Goal: Task Accomplishment & Management: Manage account settings

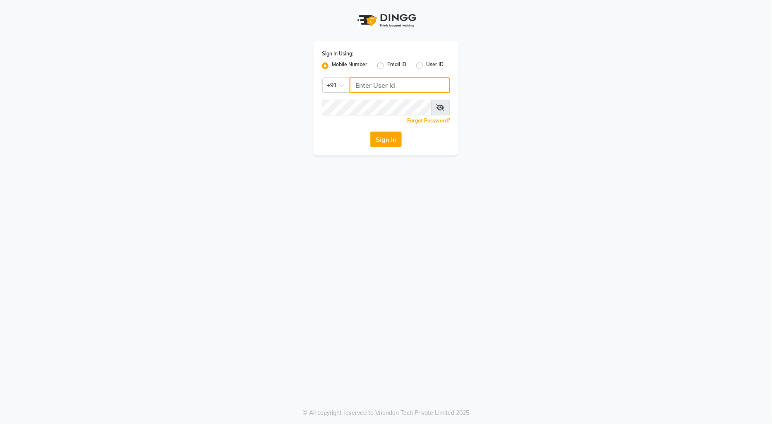
click at [398, 82] on input "Username" at bounding box center [400, 85] width 101 height 16
click at [358, 83] on input "Username" at bounding box center [400, 85] width 101 height 16
type input "9970179345"
click at [393, 139] on button "Sign In" at bounding box center [385, 140] width 31 height 16
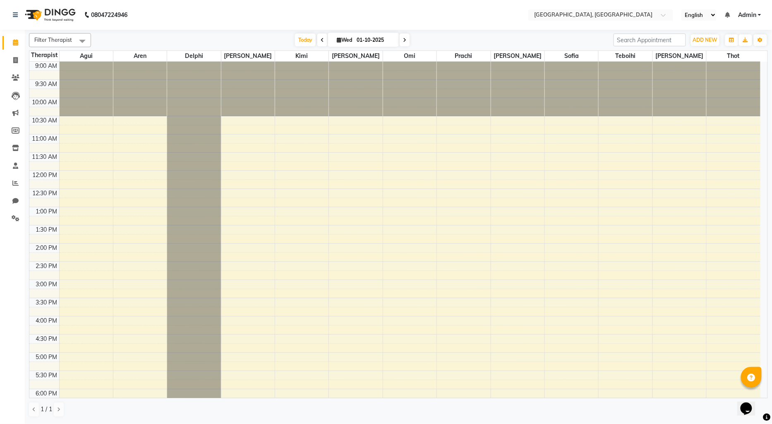
click at [333, 137] on div "9:00 AM 9:30 AM 10:00 AM 10:30 AM 11:00 AM 11:30 AM 12:00 PM 12:30 PM 1:00 PM 1…" at bounding box center [394, 316] width 731 height 509
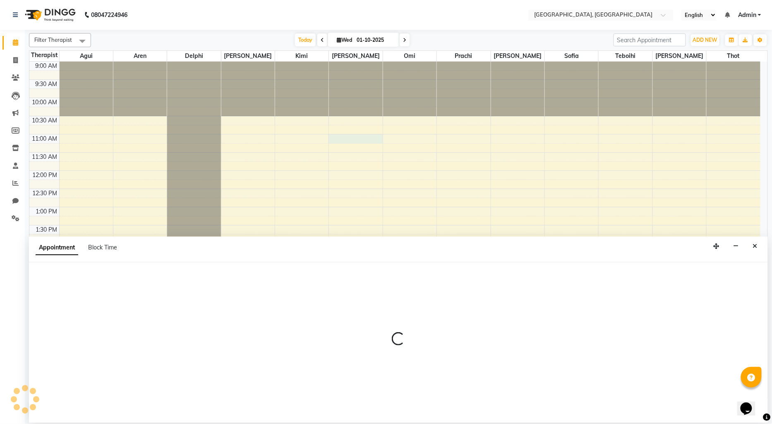
select select "12125"
select select "660"
select select "tentative"
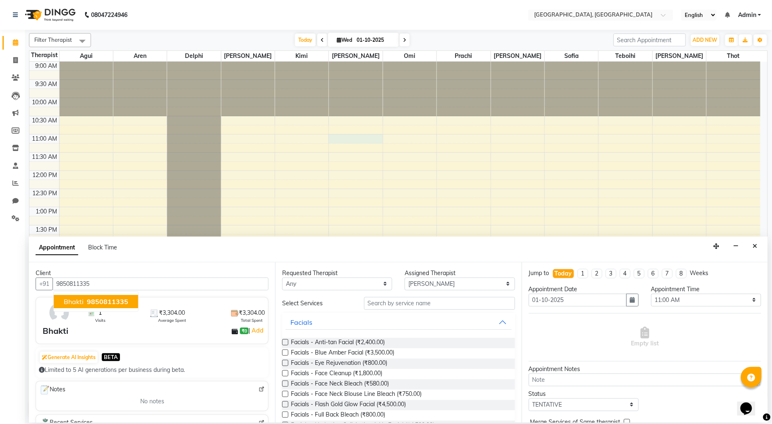
click at [113, 300] on span "9850811335" at bounding box center [107, 301] width 41 height 8
type input "9850811335"
click at [386, 304] on input "text" at bounding box center [439, 303] width 151 height 13
click at [383, 300] on input "text" at bounding box center [439, 303] width 151 height 13
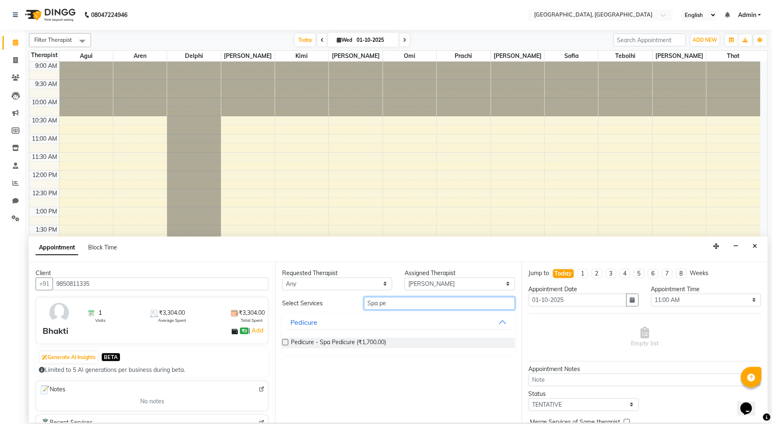
type input "Spa pe"
click at [285, 341] on label at bounding box center [285, 342] width 6 height 6
click at [285, 341] on input "checkbox" at bounding box center [284, 343] width 5 height 5
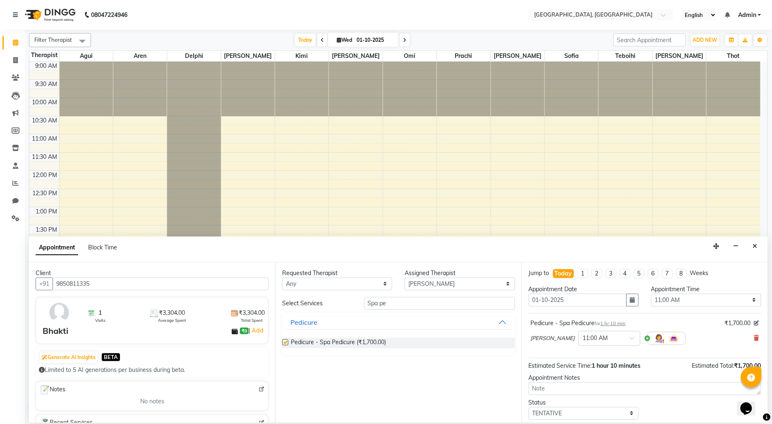
checkbox input "false"
click at [436, 280] on select "Select Agui Aren Delphi [PERSON_NAME] [PERSON_NAME] [PERSON_NAME] [PERSON_NAME]…" at bounding box center [460, 284] width 110 height 13
select select "7710"
click at [405, 278] on select "Select Agui Aren Delphi [PERSON_NAME] [PERSON_NAME] [PERSON_NAME] [PERSON_NAME]…" at bounding box center [460, 284] width 110 height 13
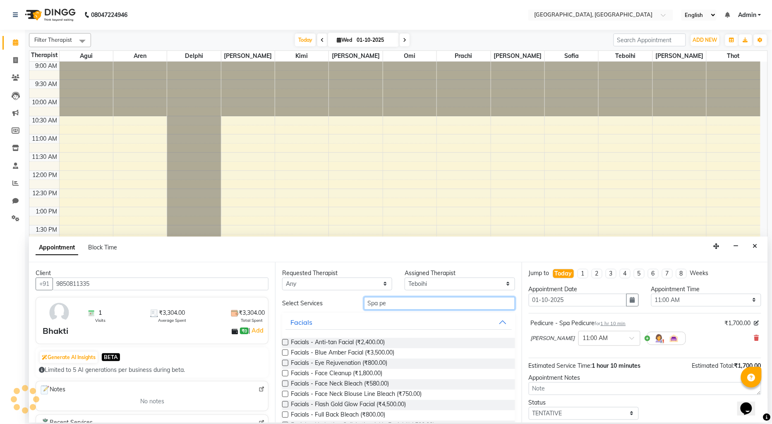
click at [404, 303] on input "Spa pe" at bounding box center [439, 303] width 151 height 13
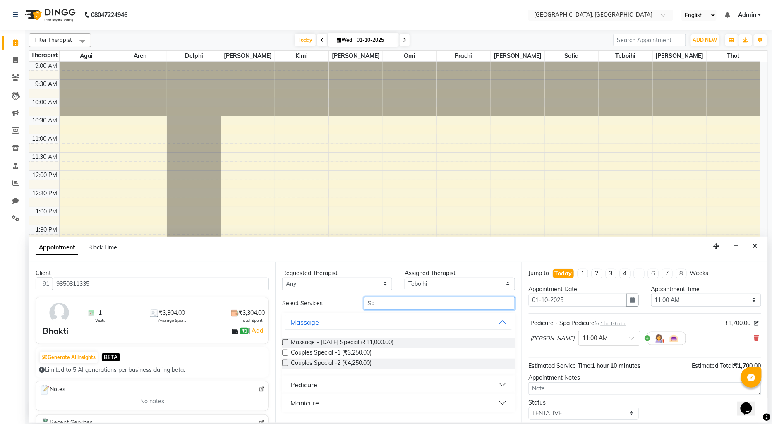
type input "S"
type input "foot"
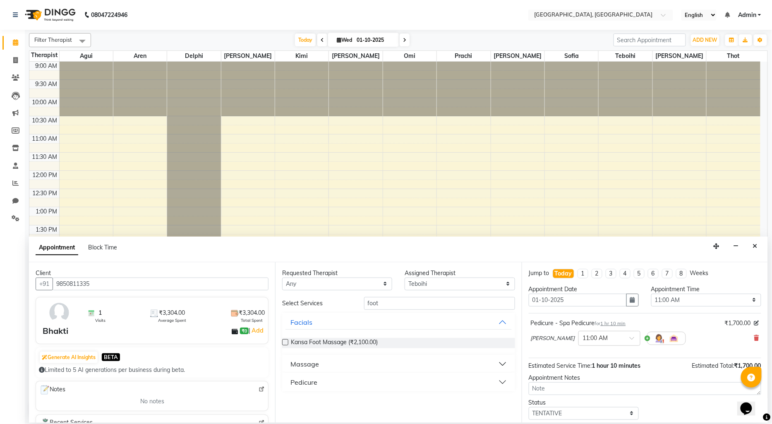
click at [296, 365] on div "Massage" at bounding box center [304, 364] width 29 height 10
click at [391, 396] on span "Massage - Foot Reflexology (₹2,200.00)" at bounding box center [344, 395] width 106 height 10
checkbox input "false"
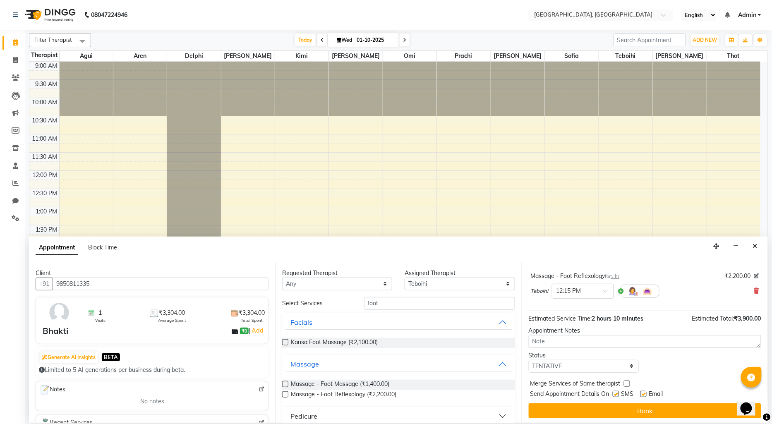
scroll to position [87, 0]
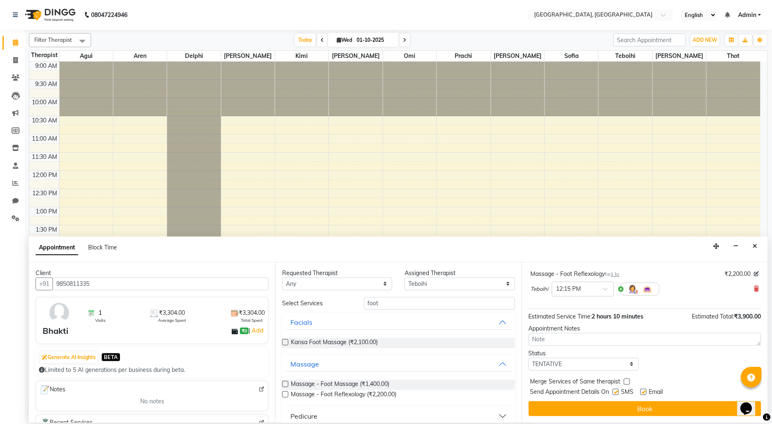
click at [600, 412] on button "Book" at bounding box center [645, 408] width 233 height 15
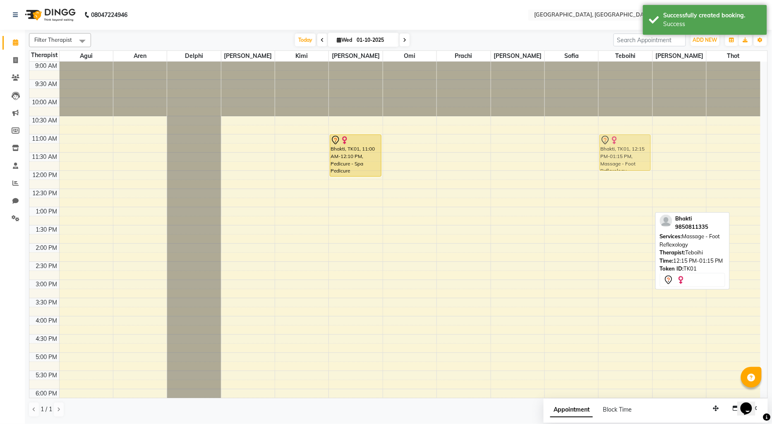
drag, startPoint x: 611, startPoint y: 197, endPoint x: 613, endPoint y: 155, distance: 41.8
click at [613, 155] on div "Bhakti, TK01, 12:15 PM-01:15 PM, Massage - Foot Reflexology Bhakti, TK01, 12:15…" at bounding box center [625, 316] width 53 height 509
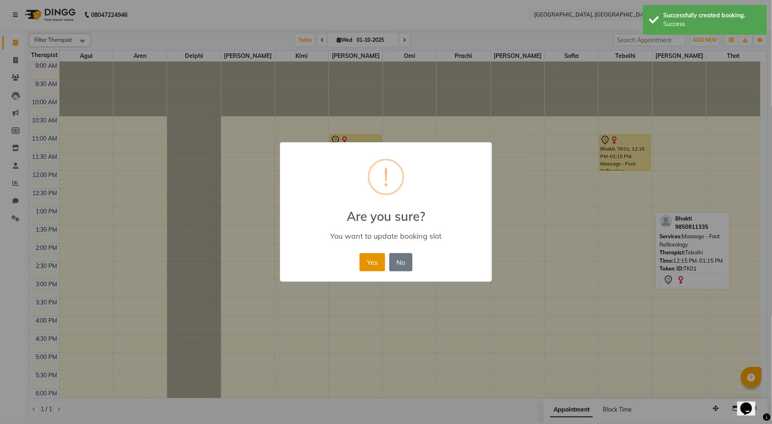
click at [366, 261] on button "Yes" at bounding box center [372, 262] width 25 height 18
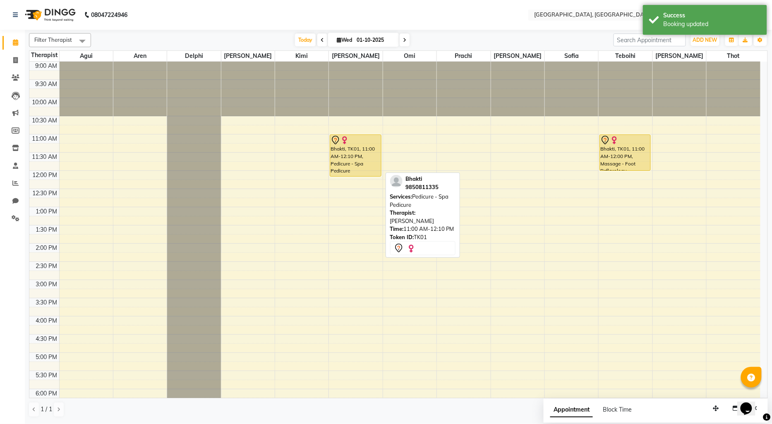
click at [359, 162] on div "Bhakti, TK01, 11:00 AM-12:10 PM, Pedicure - Spa Pedicure" at bounding box center [355, 155] width 50 height 41
select select "7"
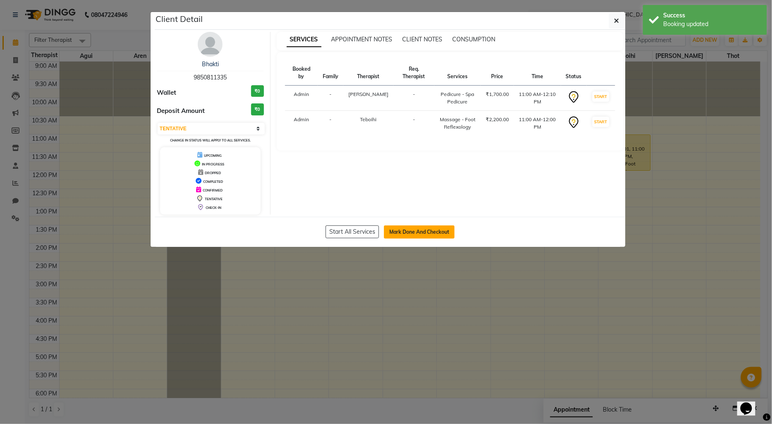
click at [444, 230] on button "Mark Done And Checkout" at bounding box center [419, 231] width 71 height 13
select select "575"
select select "service"
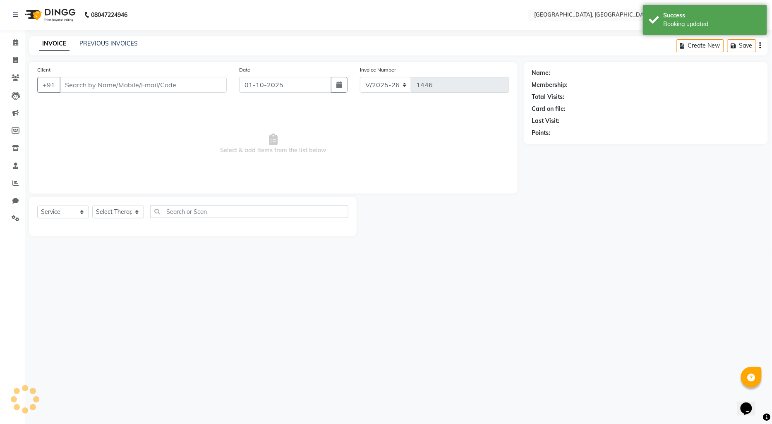
select select "3"
type input "9850811335"
select select "12125"
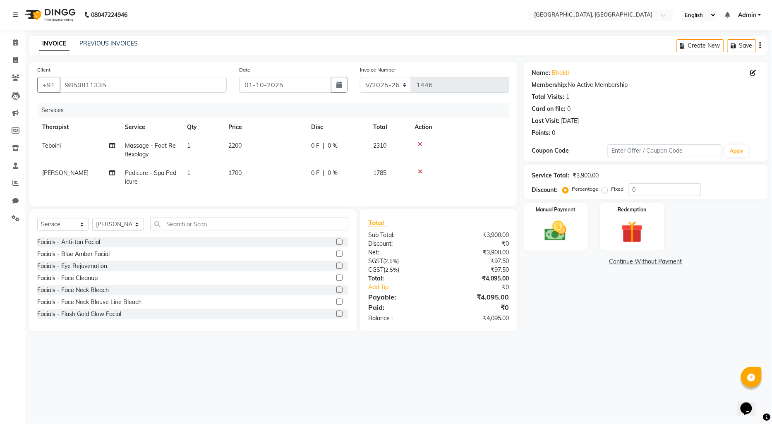
click at [654, 268] on div "Name: Bhakti Membership: No Active Membership Total Visits: 1 Card on file: 0 L…" at bounding box center [649, 196] width 250 height 269
click at [654, 261] on link "Continue Without Payment" at bounding box center [645, 261] width 241 height 9
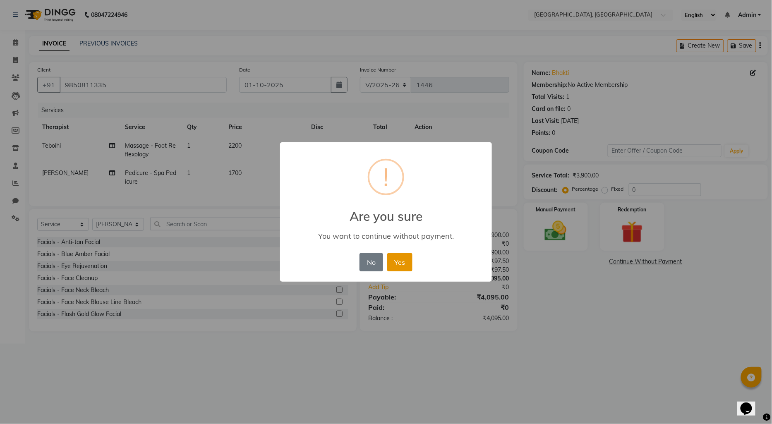
click at [408, 258] on button "Yes" at bounding box center [399, 262] width 25 height 18
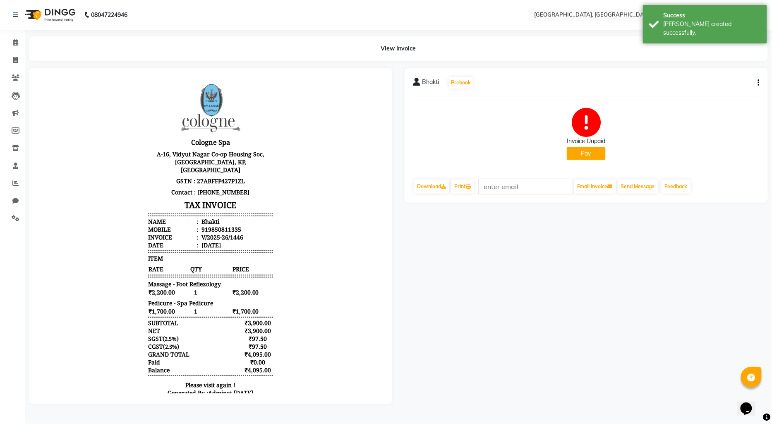
click at [580, 149] on button "Pay" at bounding box center [586, 153] width 39 height 13
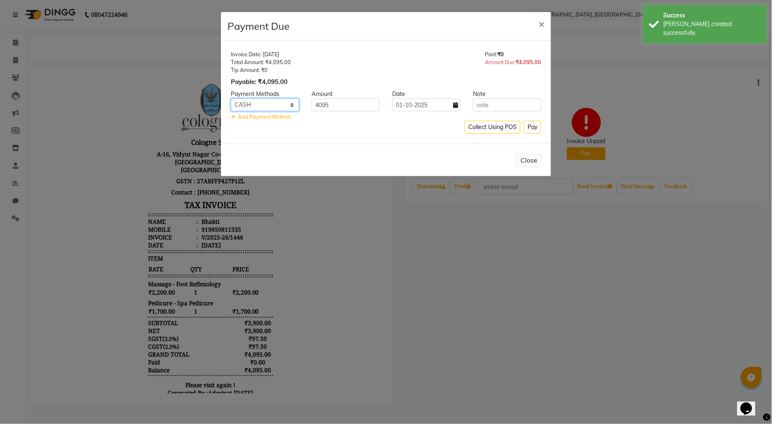
click at [272, 101] on select "CASH CARD ONLINE CUSTOM GPay PayTM PhonePe UPI NearBuy Loan BharatPay Cheque Mo…" at bounding box center [265, 104] width 68 height 13
select select "2"
click at [231, 98] on select "CASH CARD ONLINE CUSTOM GPay PayTM PhonePe UPI NearBuy Loan BharatPay Cheque Mo…" at bounding box center [265, 104] width 68 height 13
click at [529, 124] on button "Pay" at bounding box center [532, 127] width 17 height 13
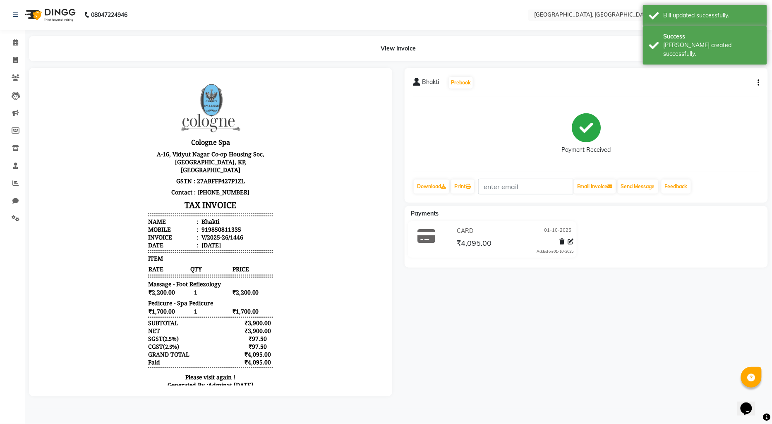
click at [38, 14] on img at bounding box center [49, 14] width 57 height 23
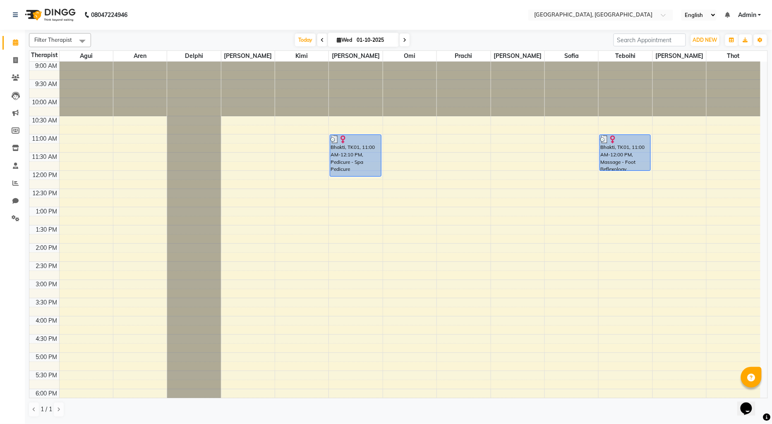
click at [661, 210] on div "9:00 AM 9:30 AM 10:00 AM 10:30 AM 11:00 AM 11:30 AM 12:00 PM 12:30 PM 1:00 PM 1…" at bounding box center [394, 316] width 731 height 509
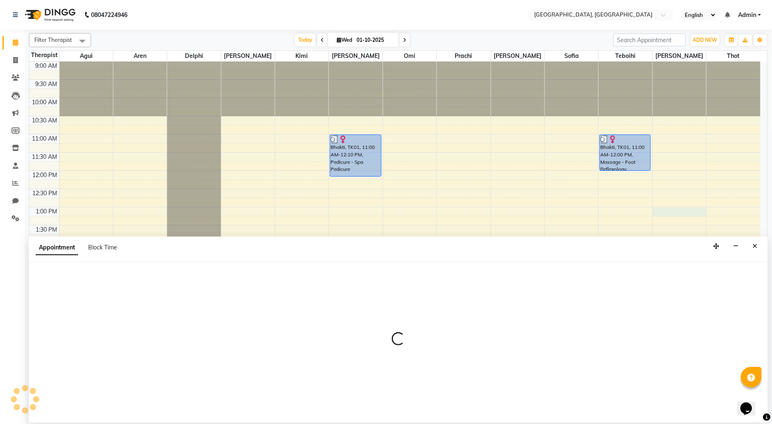
select select "90088"
select select "tentative"
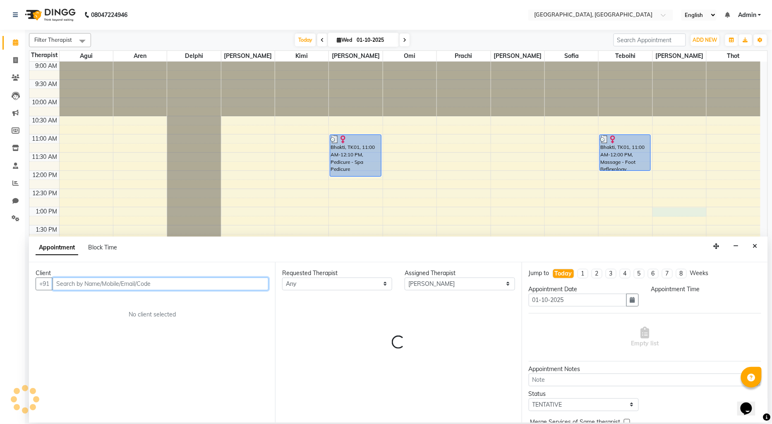
select select "780"
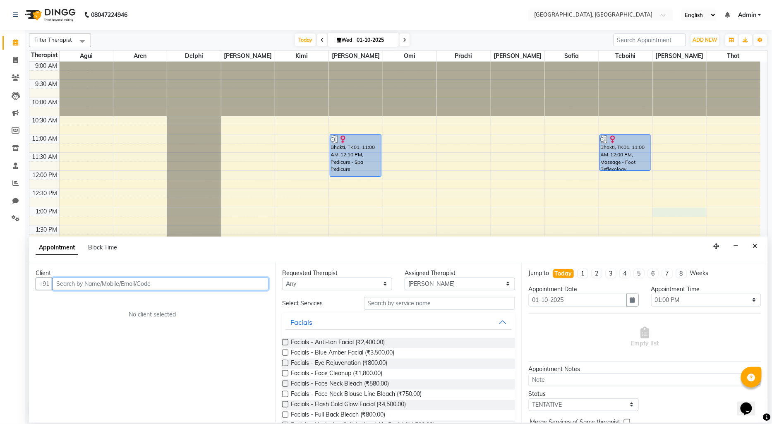
paste input "9850811335"
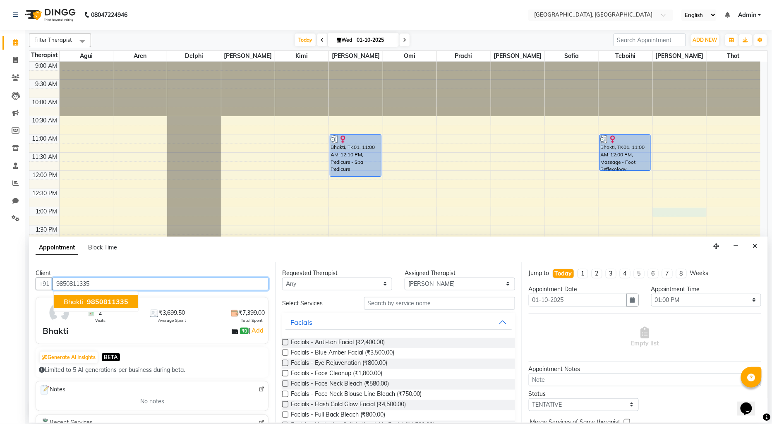
click at [116, 301] on span "9850811335" at bounding box center [107, 301] width 41 height 8
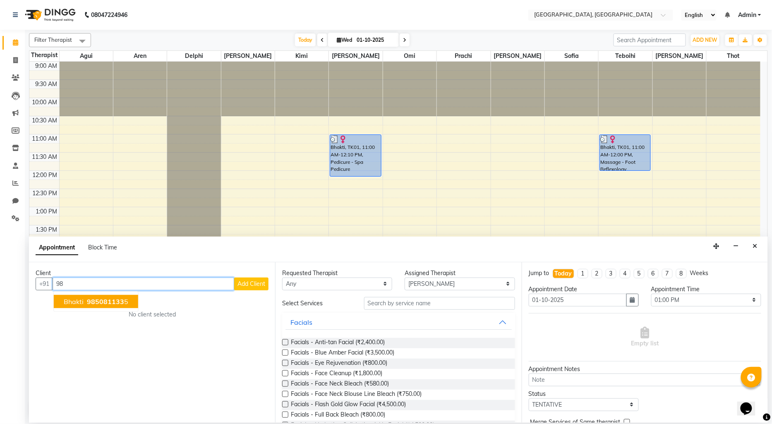
type input "9"
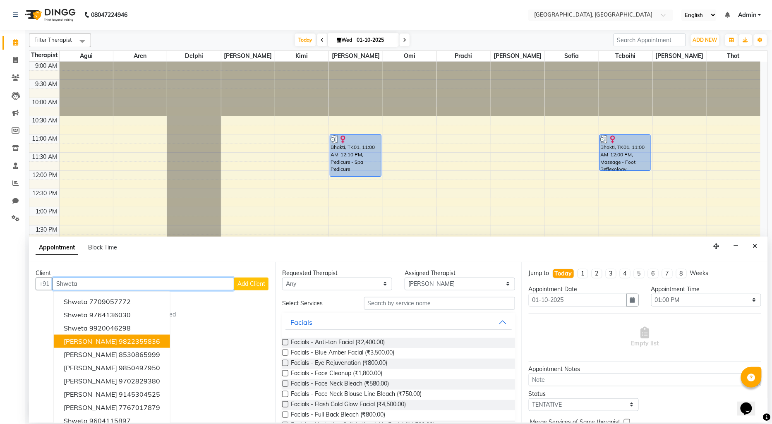
click at [146, 343] on ngb-highlight "9822355836" at bounding box center [139, 341] width 41 height 8
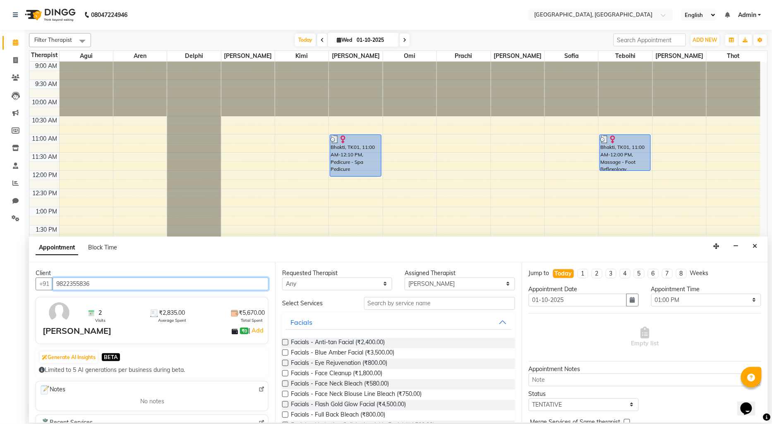
type input "9822355836"
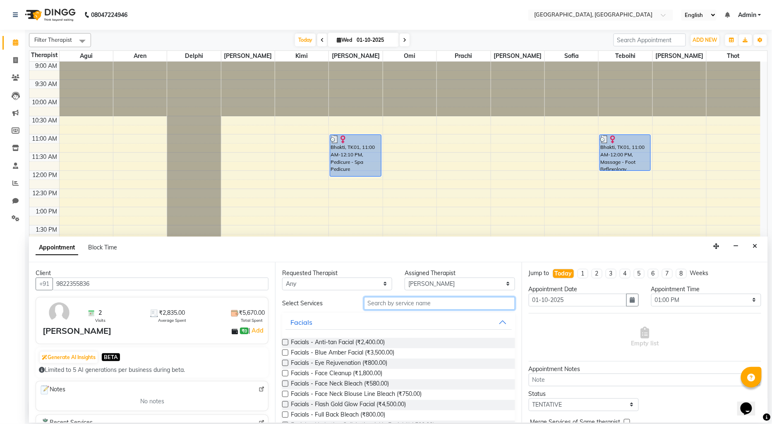
click at [400, 302] on input "text" at bounding box center [439, 303] width 151 height 13
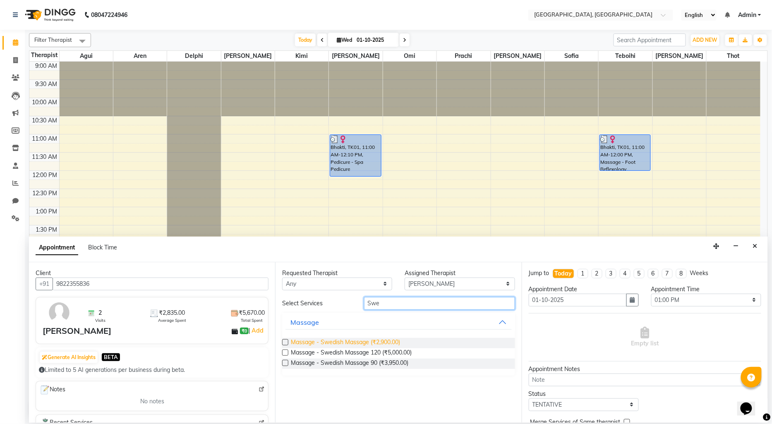
type input "Swe"
click at [386, 343] on span "Massage - Swedish Massage (₹2,900.00)" at bounding box center [345, 343] width 109 height 10
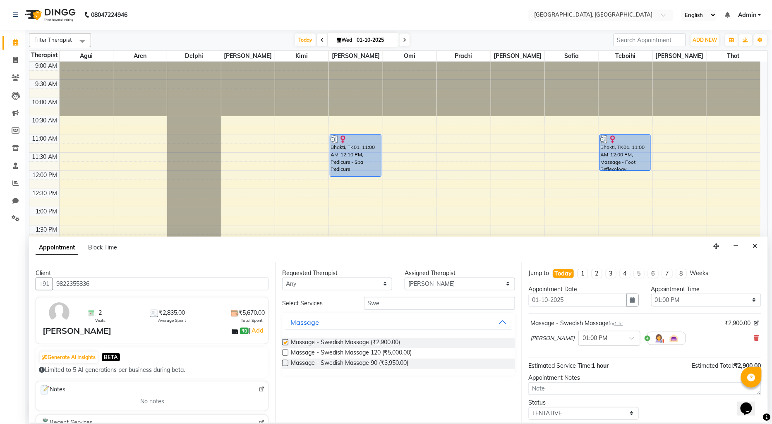
checkbox input "false"
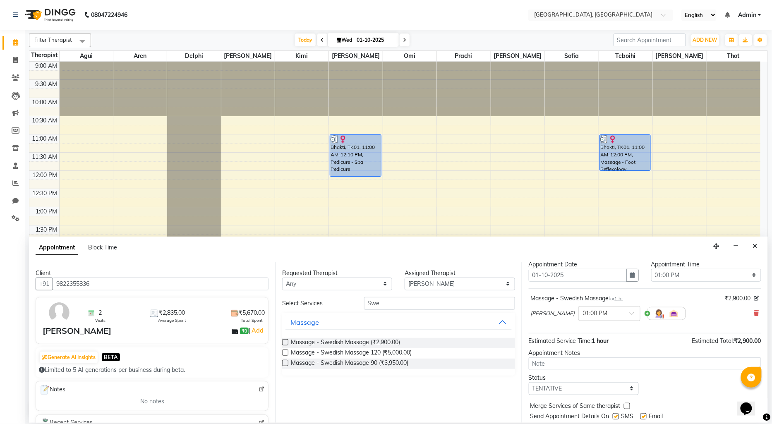
scroll to position [49, 0]
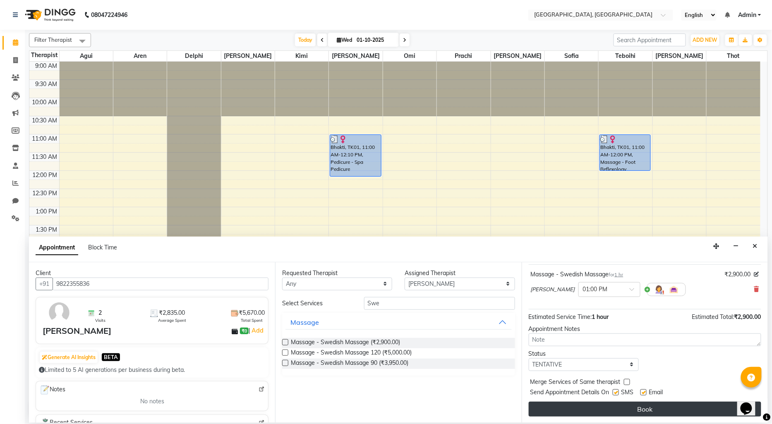
click at [576, 402] on button "Book" at bounding box center [645, 409] width 233 height 15
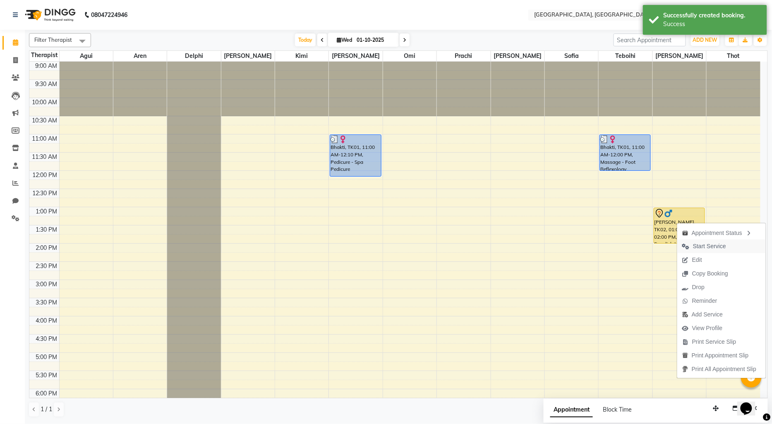
click at [697, 243] on span "Start Service" at bounding box center [709, 246] width 33 height 9
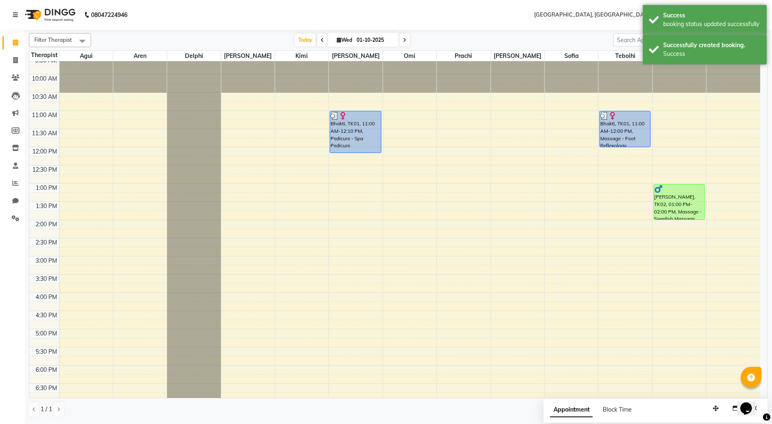
scroll to position [46, 0]
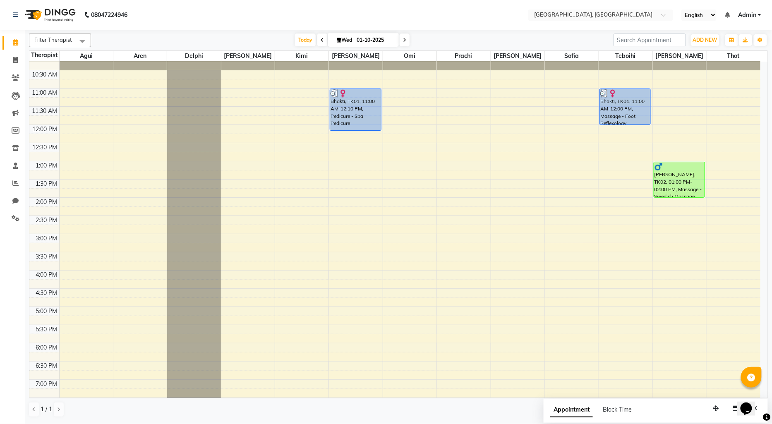
click at [496, 274] on div "9:00 AM 9:30 AM 10:00 AM 10:30 AM 11:00 AM 11:30 AM 12:00 PM 12:30 PM 1:00 PM 1…" at bounding box center [394, 270] width 731 height 509
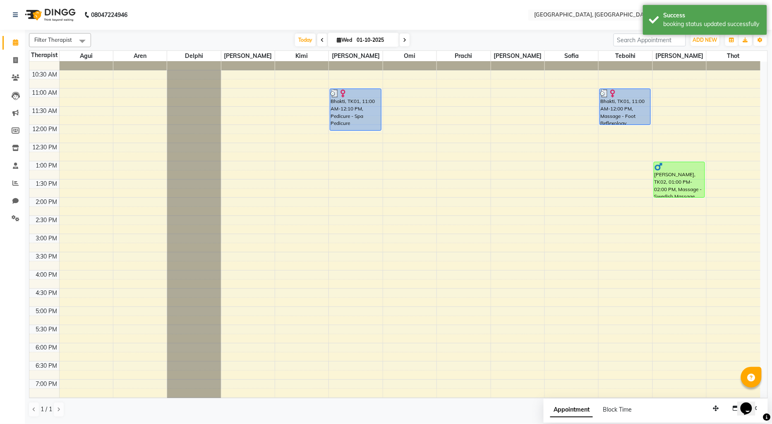
select select "7700"
select select "tentative"
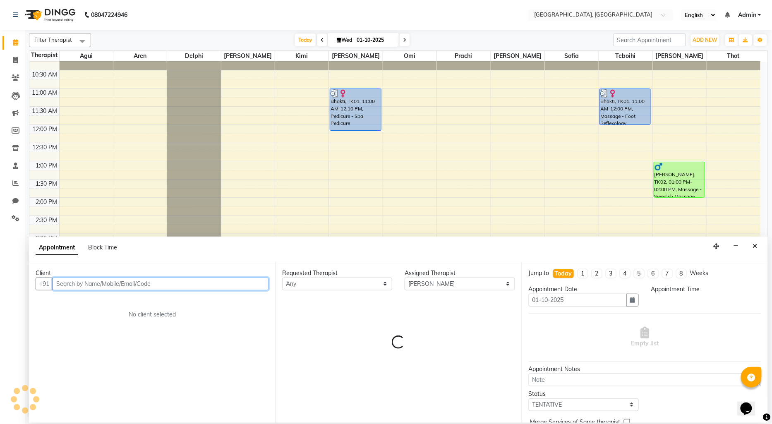
select select "960"
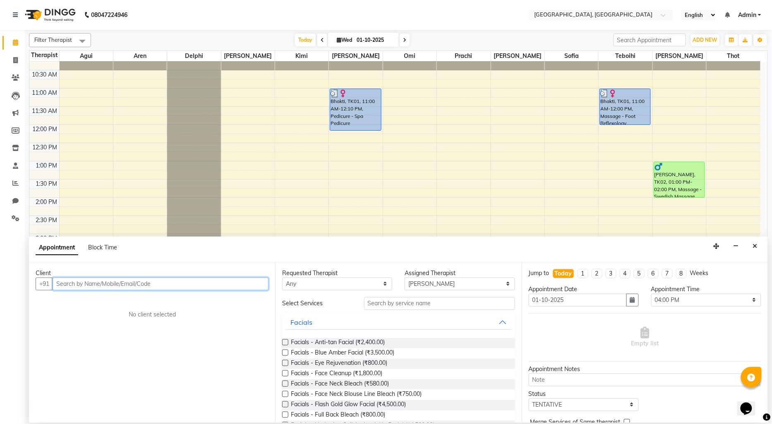
paste input "9145763437"
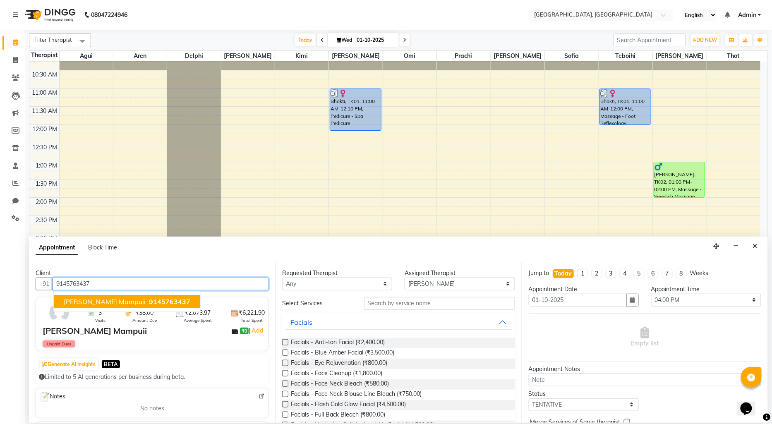
click at [149, 299] on span "9145763437" at bounding box center [169, 301] width 41 height 8
type input "9145763437"
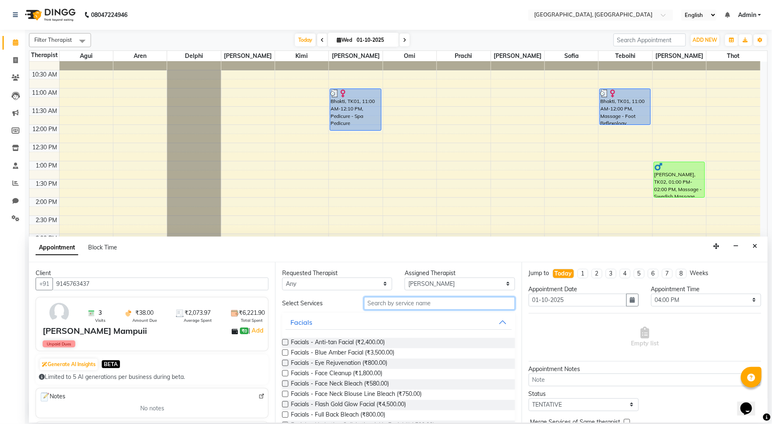
click at [384, 300] on input "text" at bounding box center [439, 303] width 151 height 13
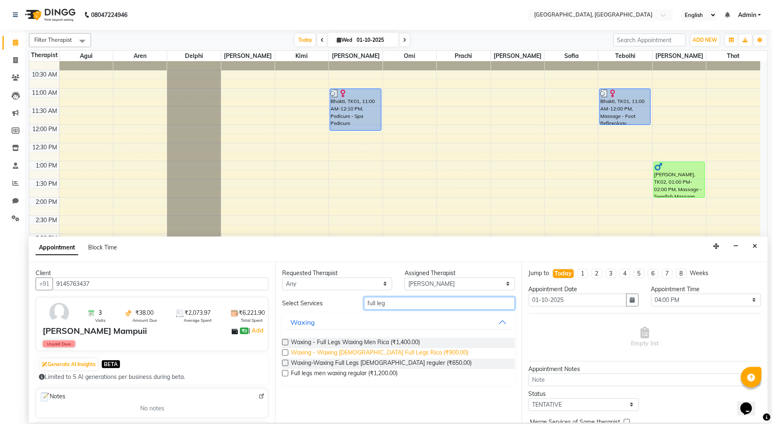
type input "full leg"
click at [406, 353] on span "Waxing - Waxing [DEMOGRAPHIC_DATA] Full Legs Rica (₹900.00)" at bounding box center [379, 353] width 177 height 10
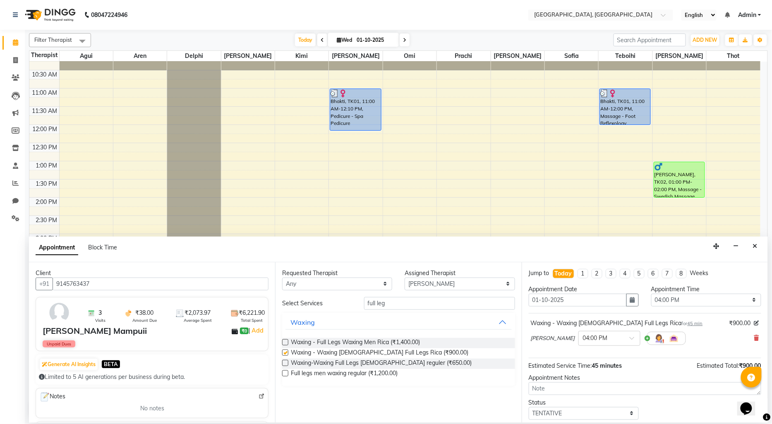
checkbox input "false"
click at [419, 307] on input "full leg" at bounding box center [439, 303] width 151 height 13
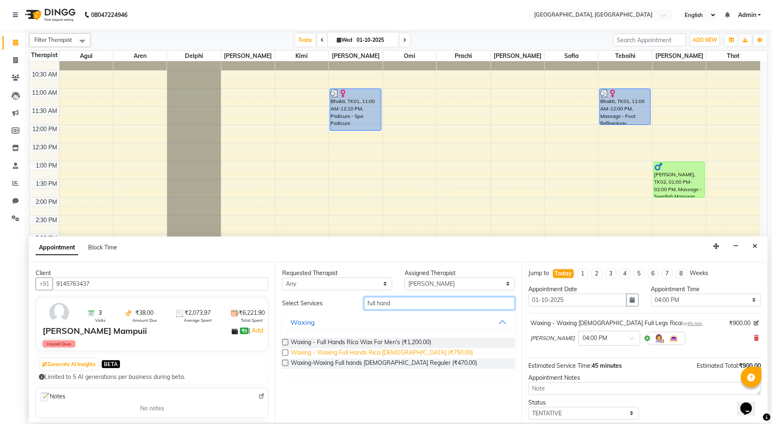
type input "full hand"
click at [395, 352] on span "Waxing - Waxing Full Hands Rica [DEMOGRAPHIC_DATA] (₹750.00)" at bounding box center [382, 353] width 182 height 10
checkbox input "false"
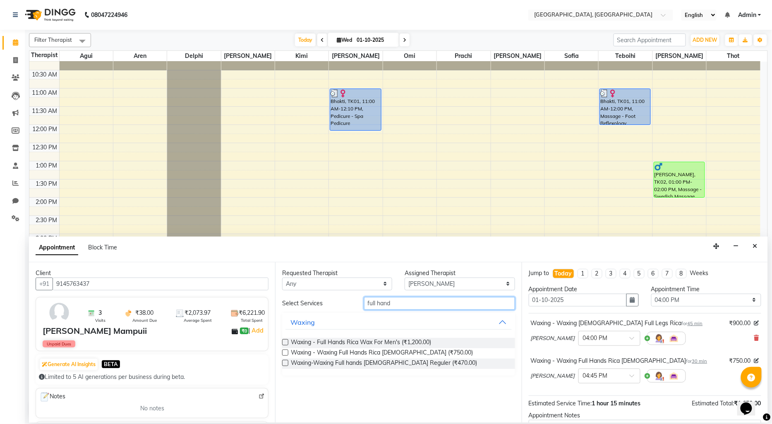
click at [407, 303] on input "full hand" at bounding box center [439, 303] width 151 height 13
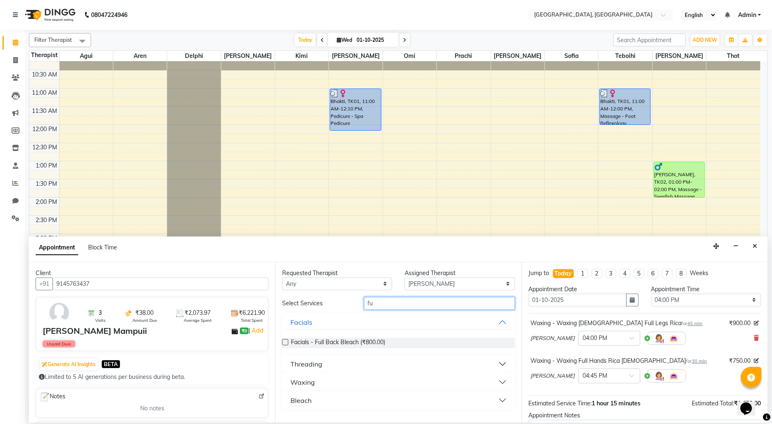
type input "f"
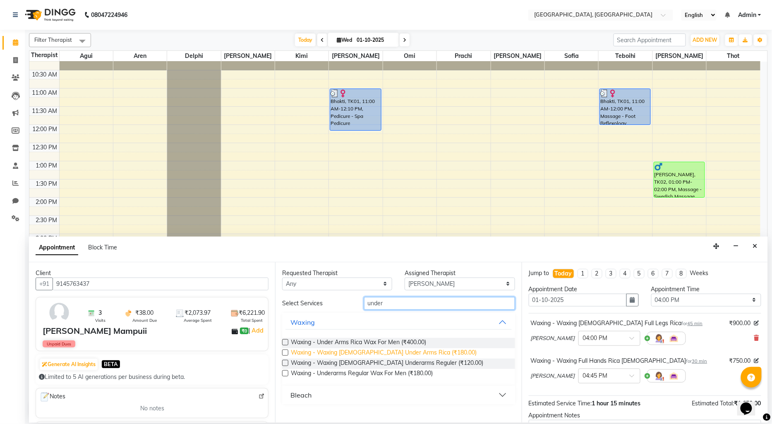
type input "under"
click at [402, 350] on span "Waxing - Waxing [DEMOGRAPHIC_DATA] Under Arms Rica (₹180.00)" at bounding box center [384, 353] width 186 height 10
checkbox input "false"
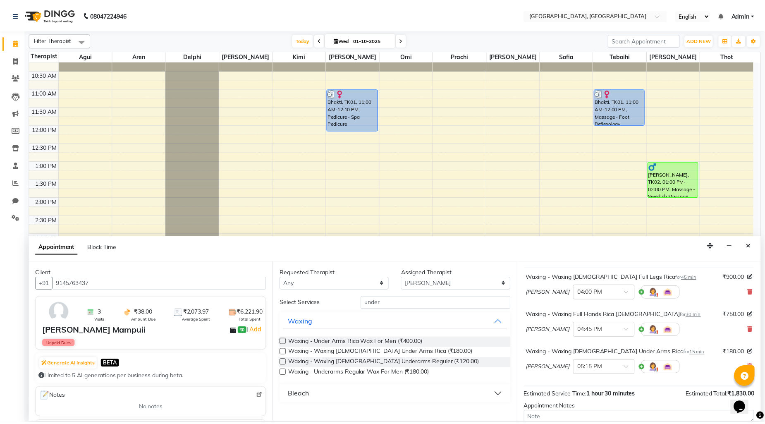
scroll to position [125, 0]
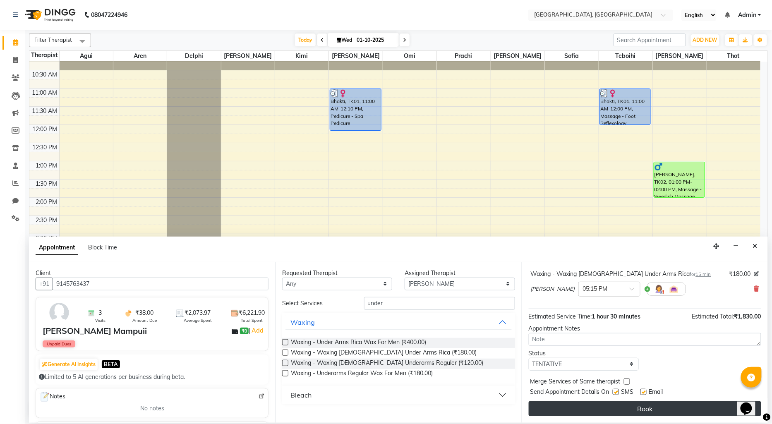
click at [638, 410] on button "Book" at bounding box center [645, 408] width 233 height 15
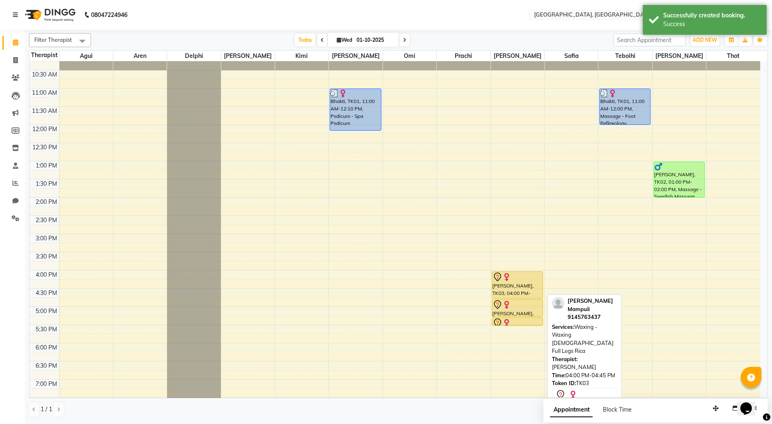
click at [517, 286] on div "[PERSON_NAME], TK03, 04:00 PM-04:45 PM, Waxing - Waxing [DEMOGRAPHIC_DATA] Full…" at bounding box center [517, 285] width 50 height 26
select select "7"
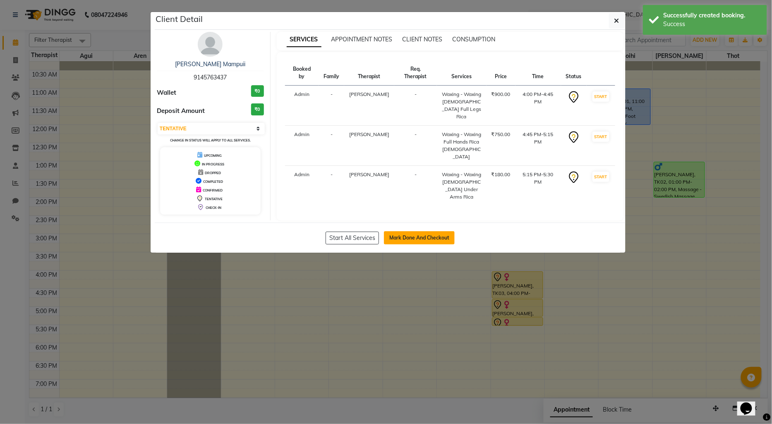
click at [436, 231] on button "Mark Done And Checkout" at bounding box center [419, 237] width 71 height 13
select select "575"
select select "service"
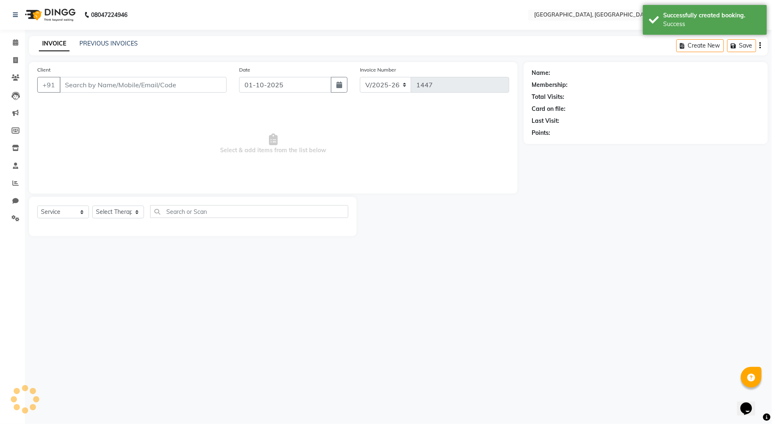
type input "9145763437"
select select "7700"
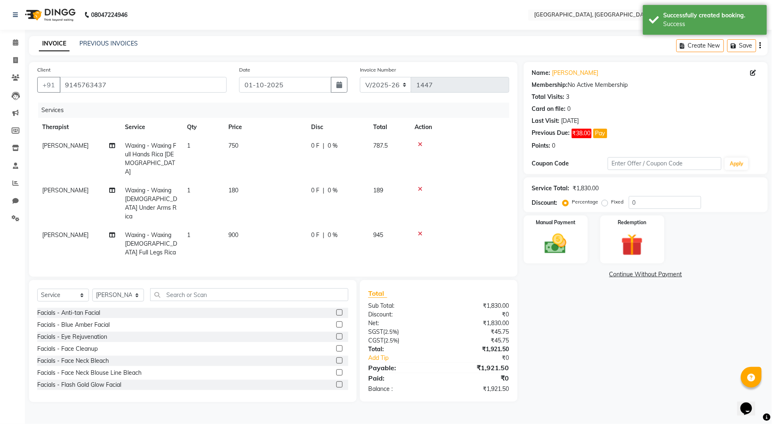
click at [640, 274] on link "Continue Without Payment" at bounding box center [645, 274] width 241 height 9
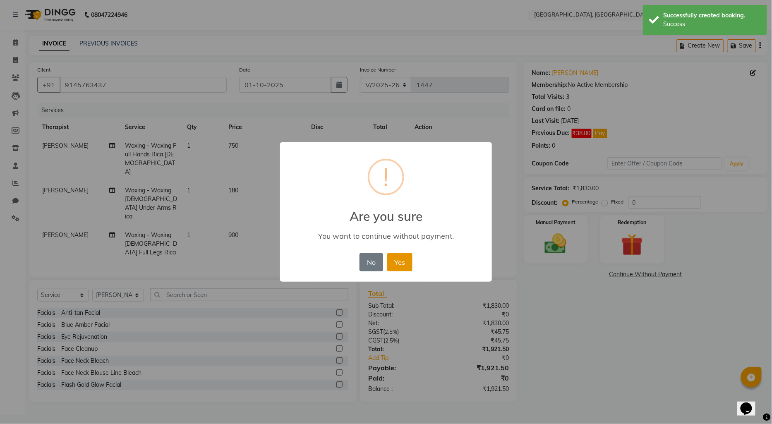
click at [398, 264] on button "Yes" at bounding box center [399, 262] width 25 height 18
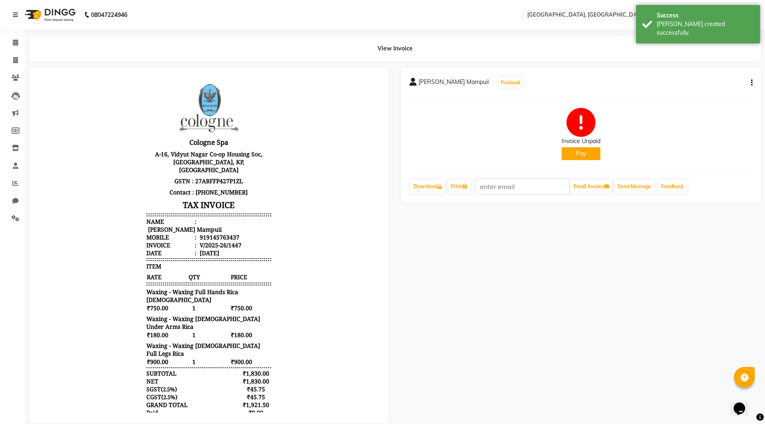
click at [587, 151] on button "Pay" at bounding box center [581, 153] width 39 height 13
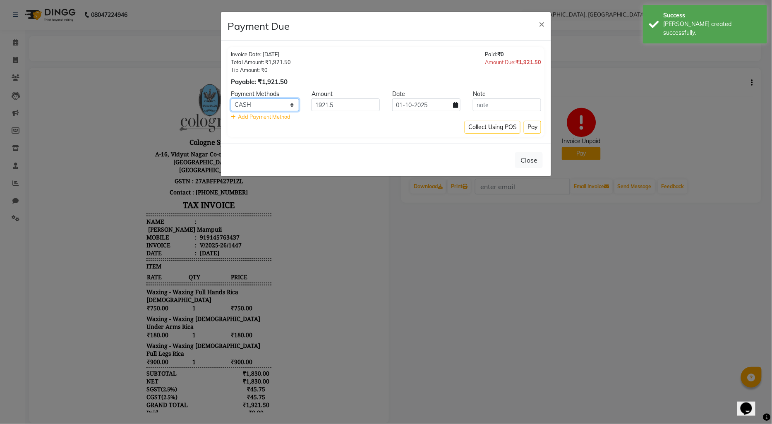
click at [257, 106] on select "CASH CARD ONLINE CUSTOM GPay PayTM PhonePe UPI NearBuy Loan BharatPay Cheque Mo…" at bounding box center [265, 104] width 68 height 13
select select "8"
click at [231, 98] on select "CASH CARD ONLINE CUSTOM GPay PayTM PhonePe UPI NearBuy Loan BharatPay Cheque Mo…" at bounding box center [265, 104] width 68 height 13
click at [528, 127] on button "Pay" at bounding box center [532, 127] width 17 height 13
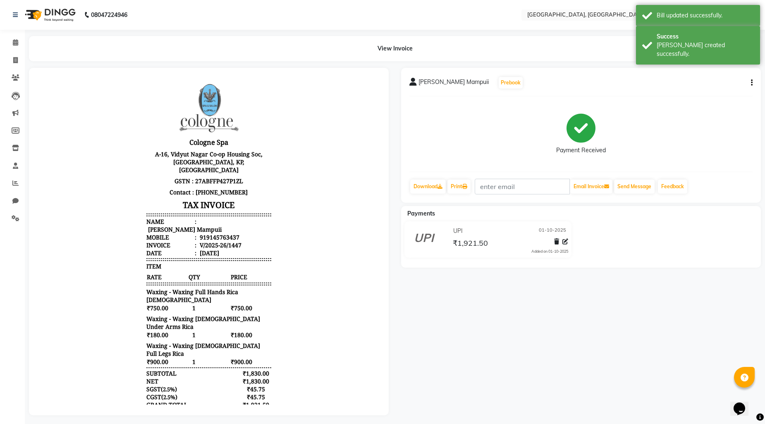
click at [38, 14] on img at bounding box center [49, 14] width 57 height 23
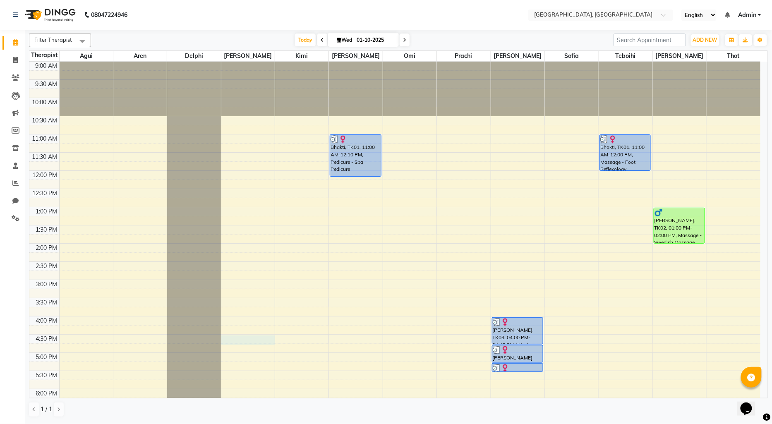
click at [228, 342] on div "9:00 AM 9:30 AM 10:00 AM 10:30 AM 11:00 AM 11:30 AM 12:00 PM 12:30 PM 1:00 PM 1…" at bounding box center [394, 316] width 731 height 509
select select "43726"
select select "tentative"
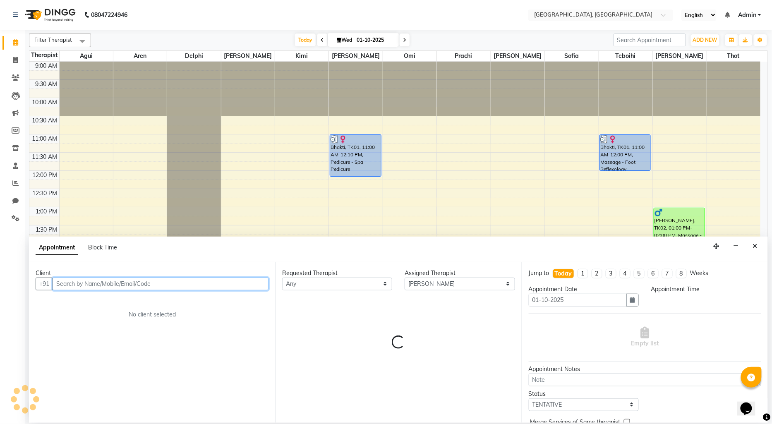
select select "990"
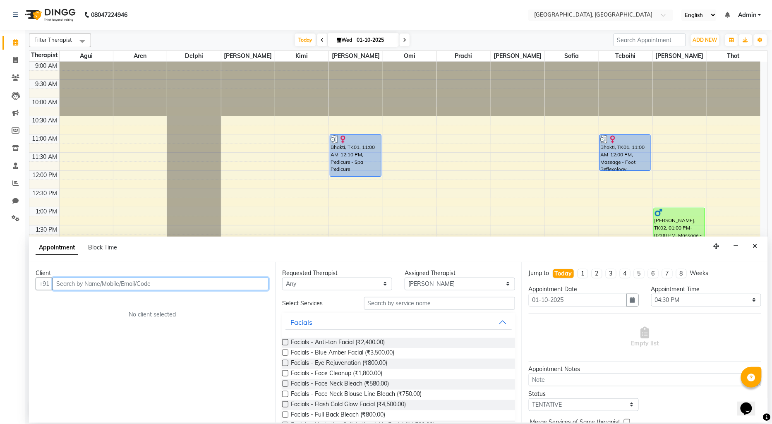
click at [64, 285] on input "text" at bounding box center [161, 284] width 216 height 13
click at [98, 307] on button "Raman Soni 9420788888" at bounding box center [112, 301] width 116 height 13
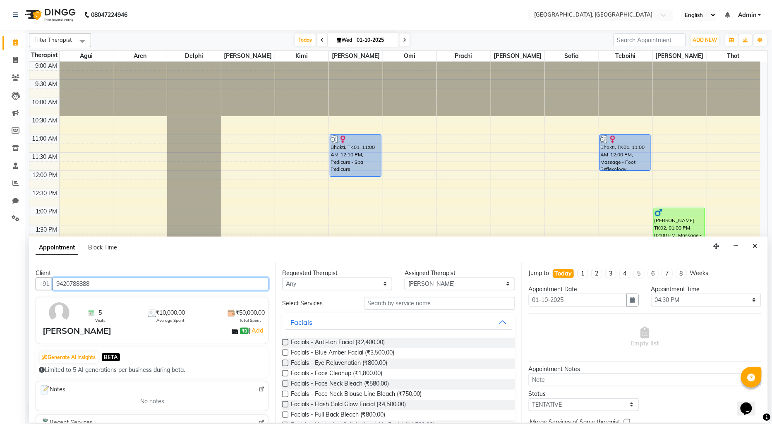
type input "9420788888"
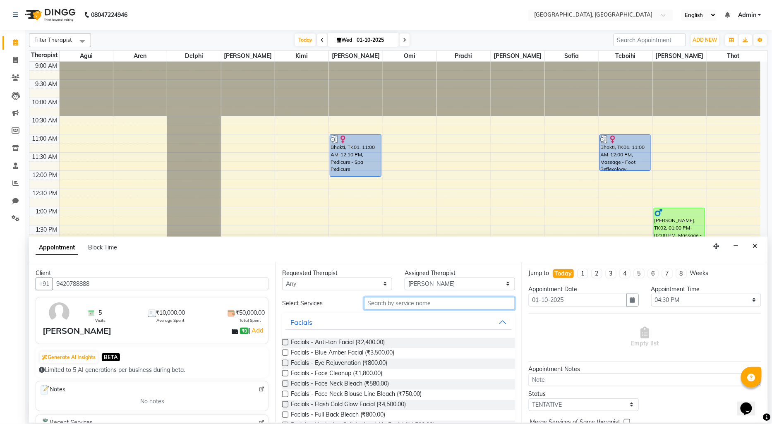
click at [425, 305] on input "text" at bounding box center [439, 303] width 151 height 13
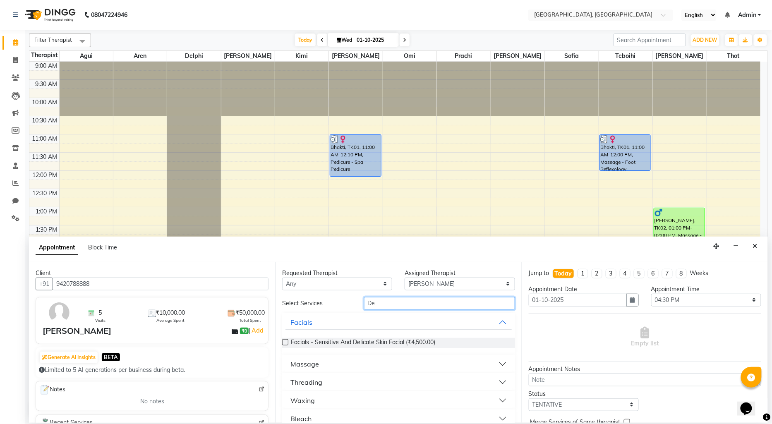
type input "D"
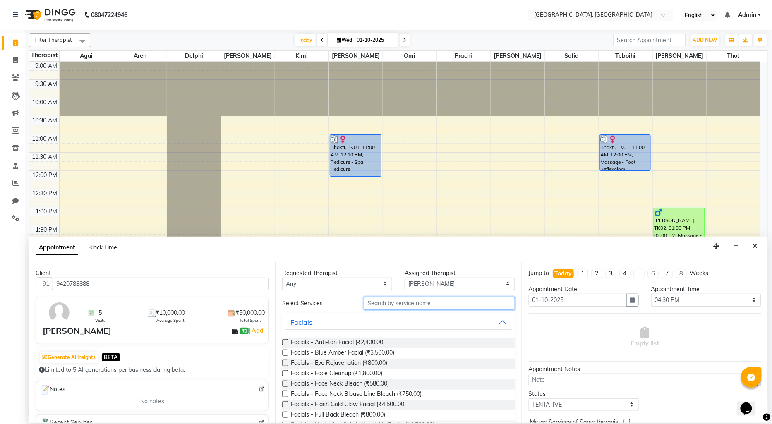
click at [369, 304] on input "text" at bounding box center [439, 303] width 151 height 13
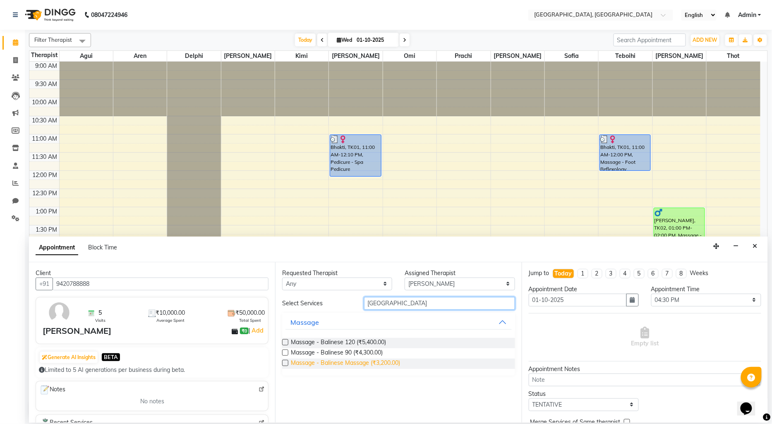
type input "[GEOGRAPHIC_DATA]"
click at [349, 360] on span "Massage - Balinese Massage (₹3,200.00)" at bounding box center [345, 364] width 109 height 10
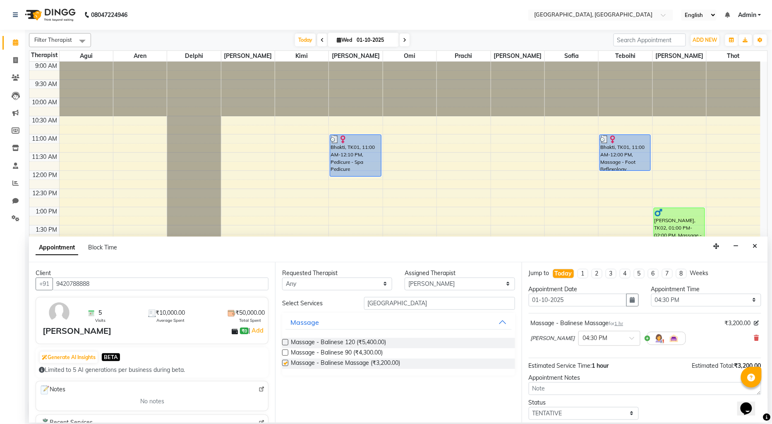
checkbox input "false"
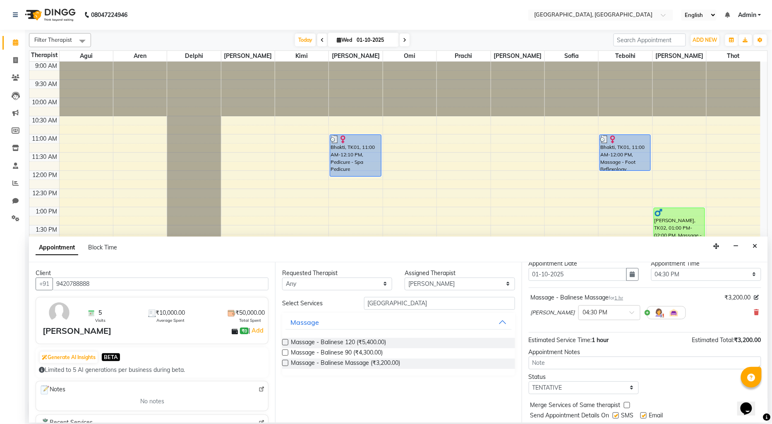
scroll to position [49, 0]
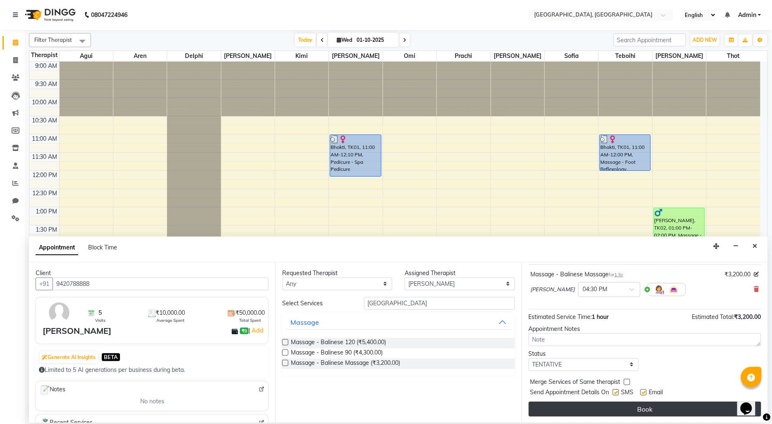
click at [639, 404] on button "Book" at bounding box center [645, 409] width 233 height 15
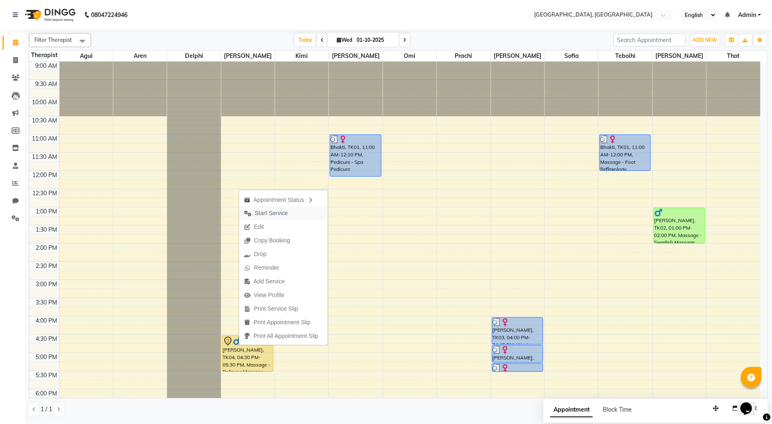
click at [281, 214] on span "Start Service" at bounding box center [271, 213] width 33 height 9
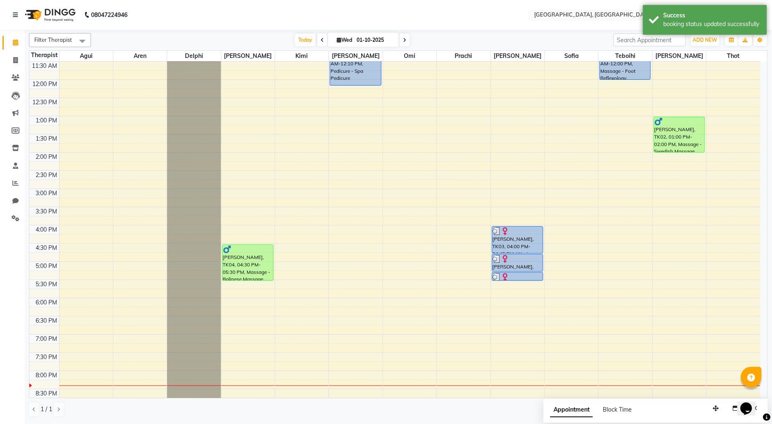
scroll to position [84, 0]
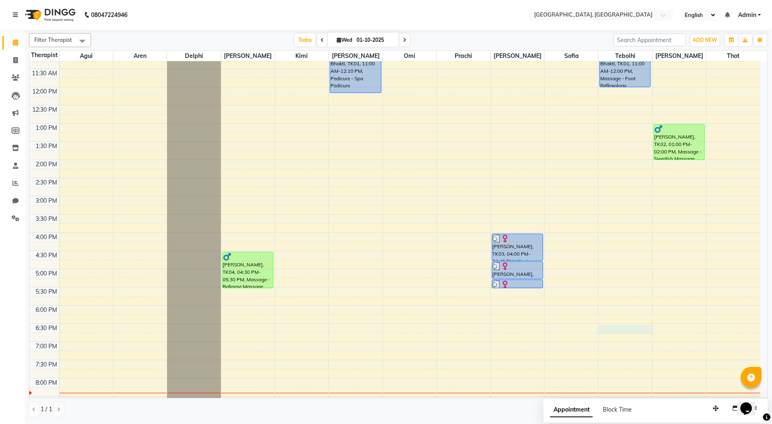
click at [601, 329] on div "9:00 AM 9:30 AM 10:00 AM 10:30 AM 11:00 AM 11:30 AM 12:00 PM 12:30 PM 1:00 PM 1…" at bounding box center [394, 232] width 731 height 509
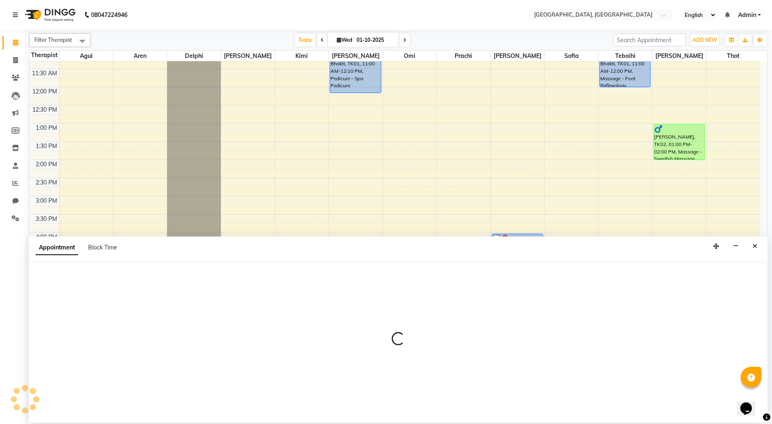
select select "7710"
select select "1110"
select select "tentative"
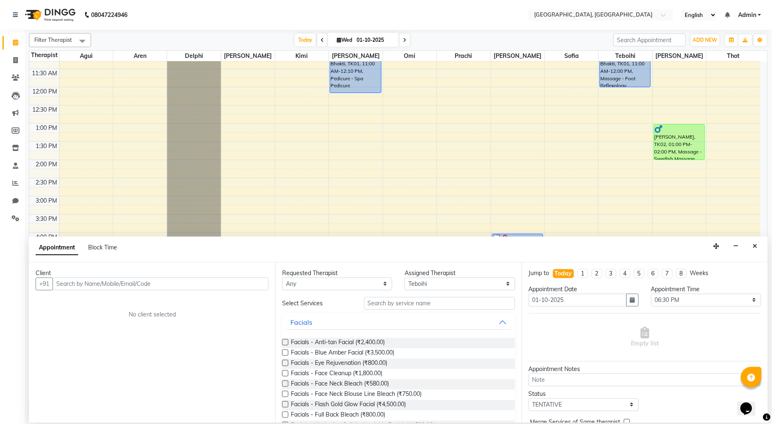
click at [113, 283] on input "text" at bounding box center [161, 284] width 216 height 13
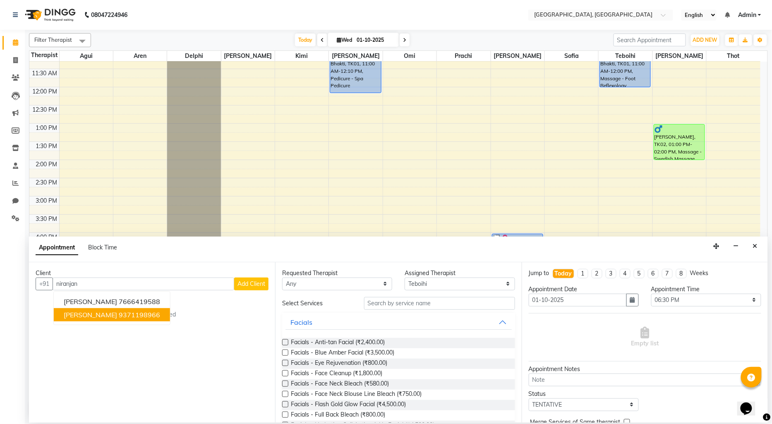
click at [119, 315] on ngb-highlight "9371198966" at bounding box center [139, 315] width 41 height 8
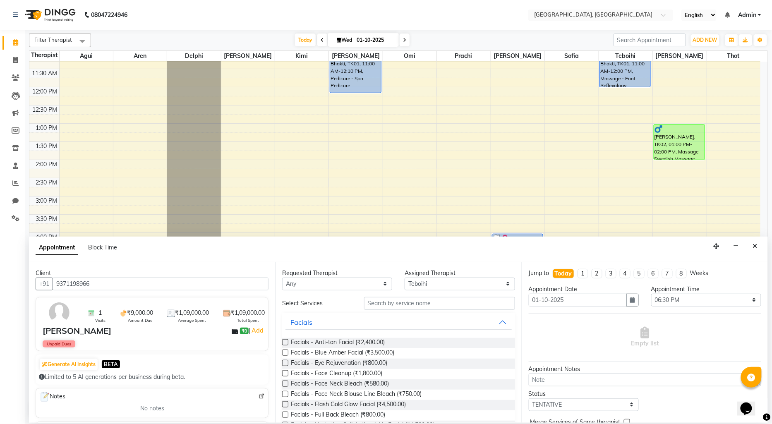
type input "9371198966"
click at [401, 303] on input "text" at bounding box center [439, 303] width 151 height 13
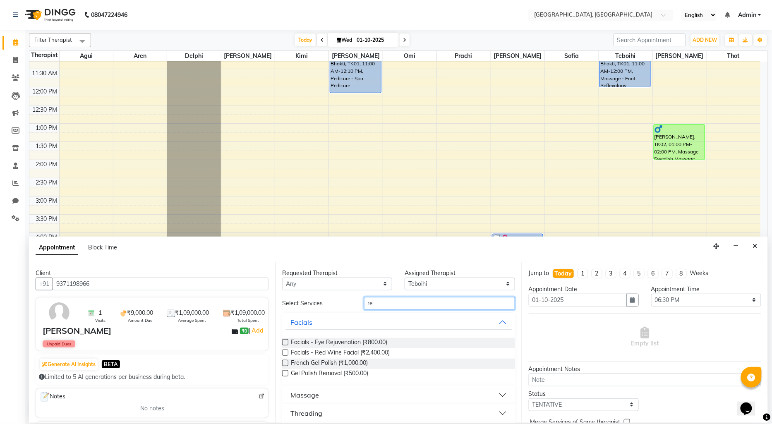
type input "re"
click at [441, 285] on select "Select Agui Aren Delphi [PERSON_NAME] [PERSON_NAME] [PERSON_NAME] [PERSON_NAME]…" at bounding box center [460, 284] width 110 height 13
select select "7699"
click at [405, 278] on select "Select Agui Aren Delphi [PERSON_NAME] [PERSON_NAME] [PERSON_NAME] [PERSON_NAME]…" at bounding box center [460, 284] width 110 height 13
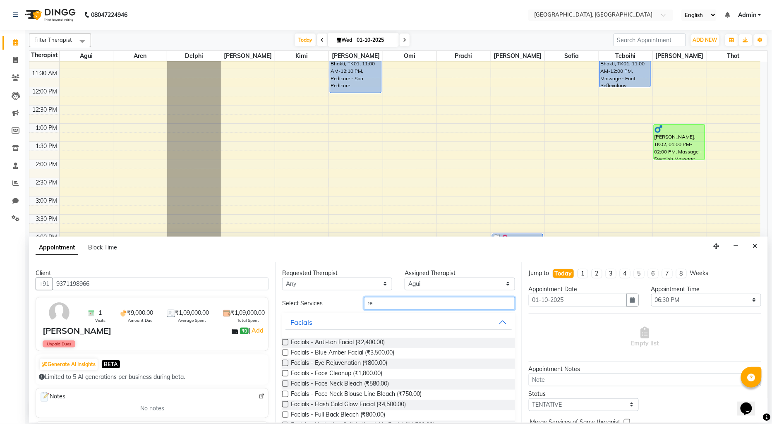
click at [395, 303] on input "re" at bounding box center [439, 303] width 151 height 13
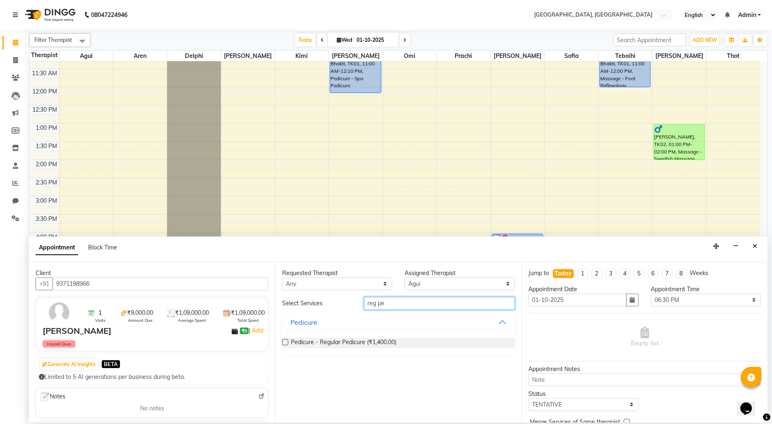
type input "reg pe"
click at [286, 340] on label at bounding box center [285, 342] width 6 height 6
click at [286, 341] on input "checkbox" at bounding box center [284, 343] width 5 height 5
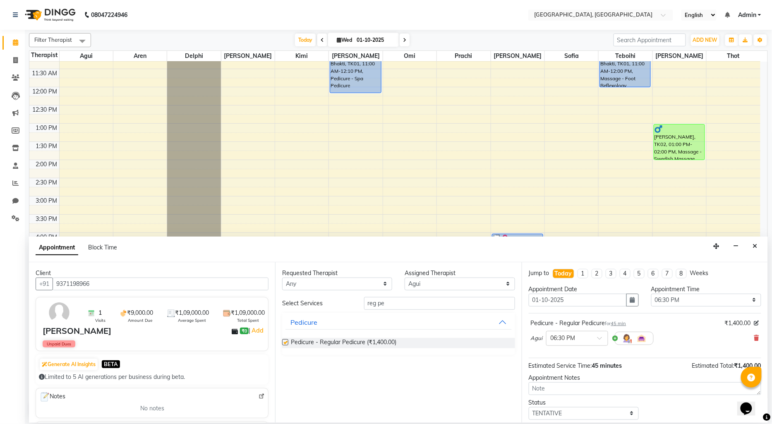
checkbox input "false"
click at [467, 283] on select "Select Agui Aren Delphi [PERSON_NAME] [PERSON_NAME] [PERSON_NAME] [PERSON_NAME]…" at bounding box center [460, 284] width 110 height 13
select select "7709"
click at [405, 278] on select "Select Agui Aren Delphi [PERSON_NAME] [PERSON_NAME] [PERSON_NAME] [PERSON_NAME]…" at bounding box center [460, 284] width 110 height 13
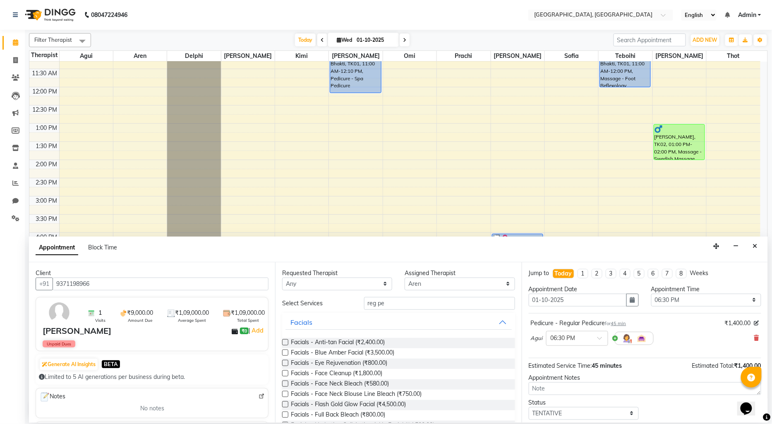
click at [412, 291] on div "Requested Therapist Any Agui Aren Delphi Hazel Kimi [PERSON_NAME] [PERSON_NAME]…" at bounding box center [398, 342] width 246 height 161
click at [412, 304] on input "reg pe" at bounding box center [439, 303] width 151 height 13
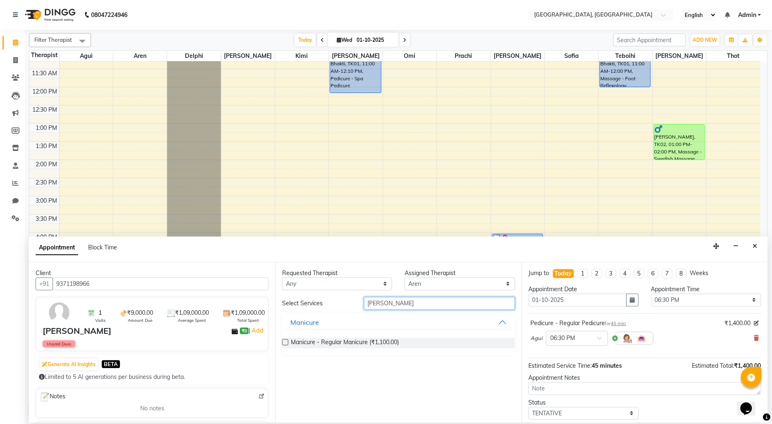
type input "[PERSON_NAME]"
click at [288, 340] on label at bounding box center [285, 342] width 6 height 6
click at [288, 341] on input "checkbox" at bounding box center [284, 343] width 5 height 5
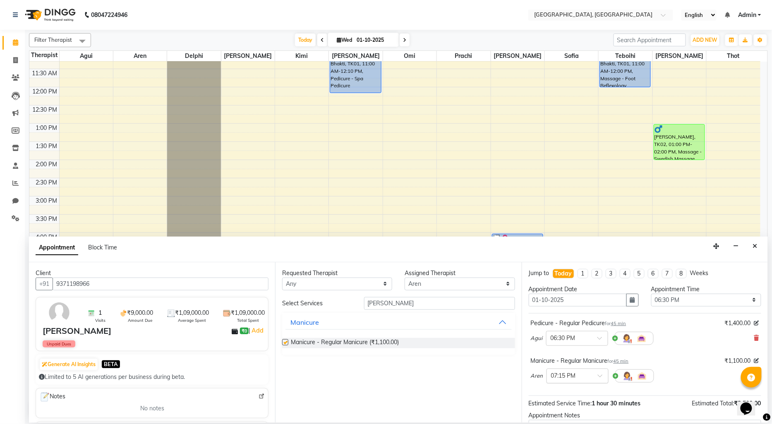
checkbox input "false"
click at [577, 374] on input "text" at bounding box center [569, 375] width 36 height 9
click at [573, 391] on div "06:30 PM" at bounding box center [577, 391] width 61 height 15
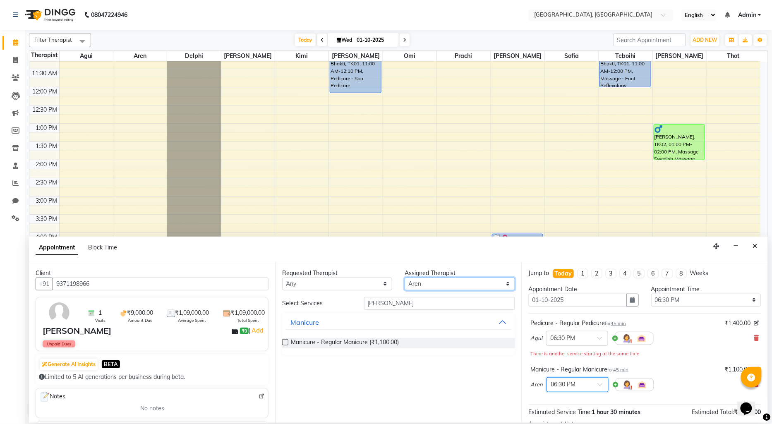
click at [441, 286] on select "Select Agui Aren Delphi [PERSON_NAME] [PERSON_NAME] [PERSON_NAME] [PERSON_NAME]…" at bounding box center [460, 284] width 110 height 13
select select "7699"
click at [405, 278] on select "Select Agui Aren Delphi [PERSON_NAME] [PERSON_NAME] [PERSON_NAME] [PERSON_NAME]…" at bounding box center [460, 284] width 110 height 13
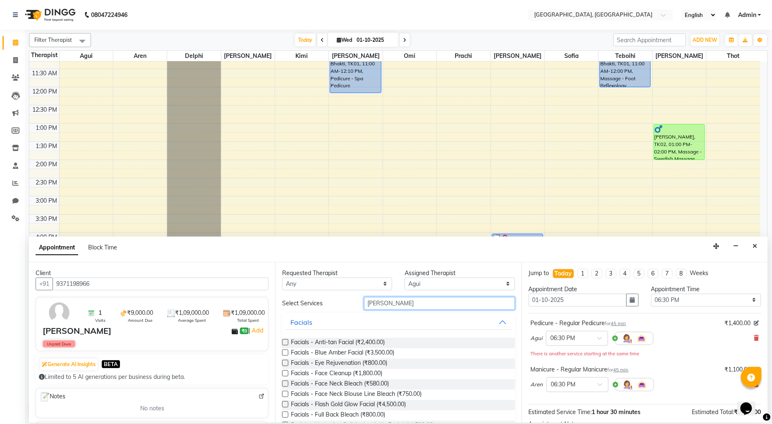
click at [401, 302] on input "[PERSON_NAME]" at bounding box center [439, 303] width 151 height 13
type input "r"
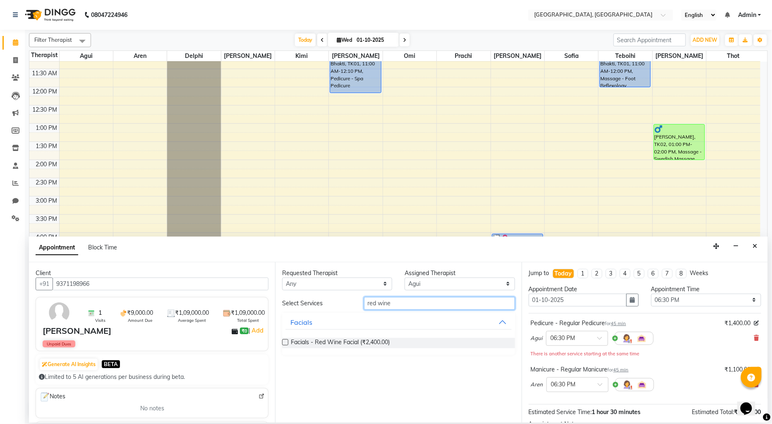
type input "red wine"
click at [286, 339] on label at bounding box center [285, 342] width 6 height 6
click at [286, 341] on input "checkbox" at bounding box center [284, 343] width 5 height 5
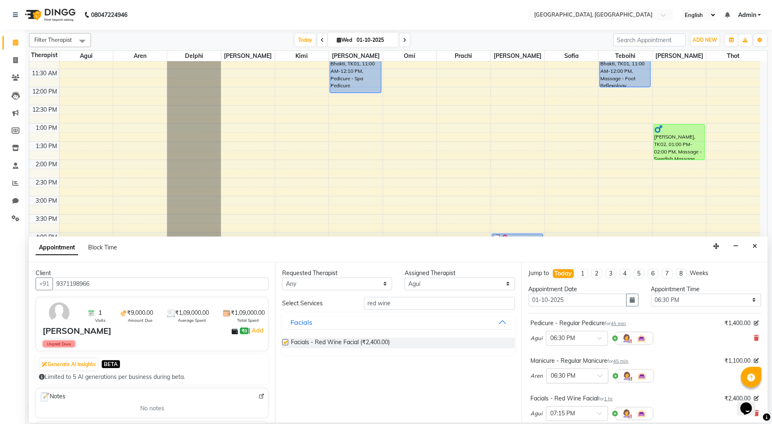
scroll to position [125, 0]
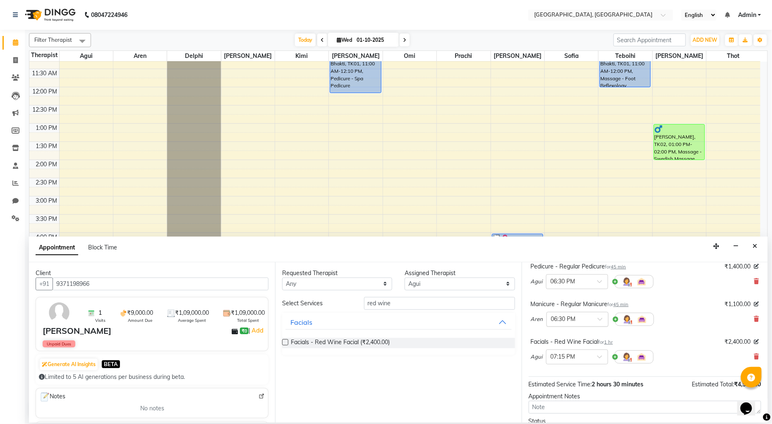
checkbox input "false"
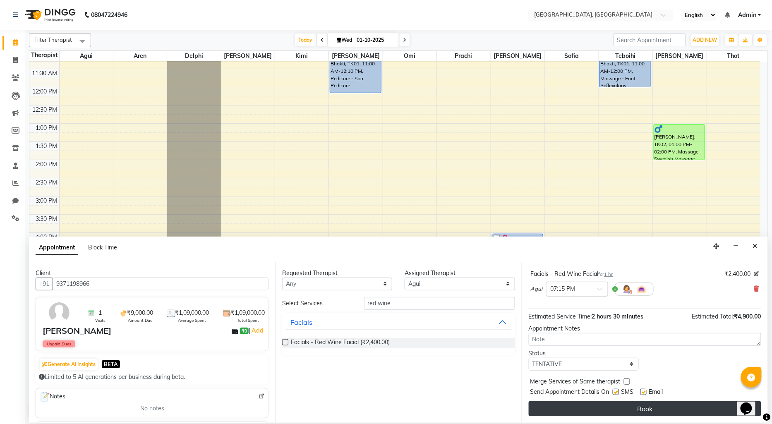
click at [586, 411] on button "Book" at bounding box center [645, 408] width 233 height 15
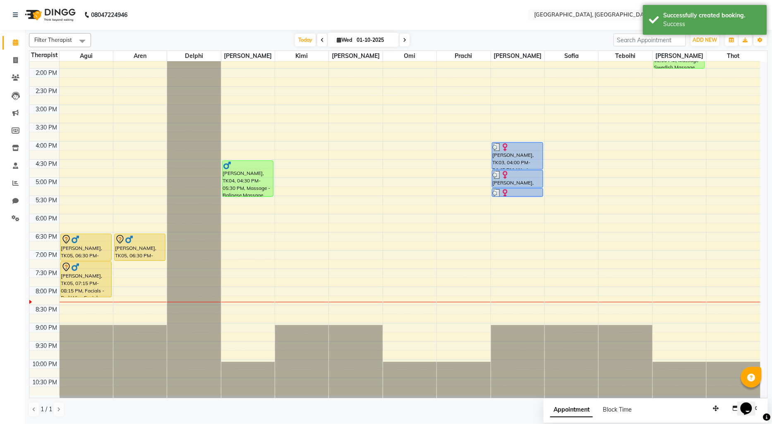
scroll to position [175, 0]
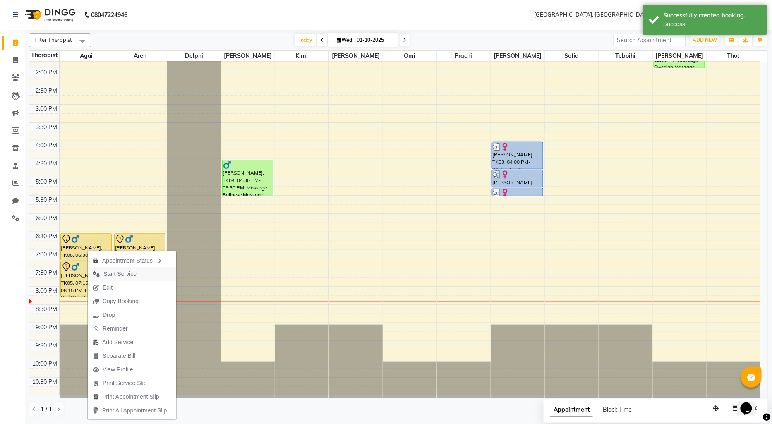
click at [104, 273] on span "Start Service" at bounding box center [119, 274] width 33 height 9
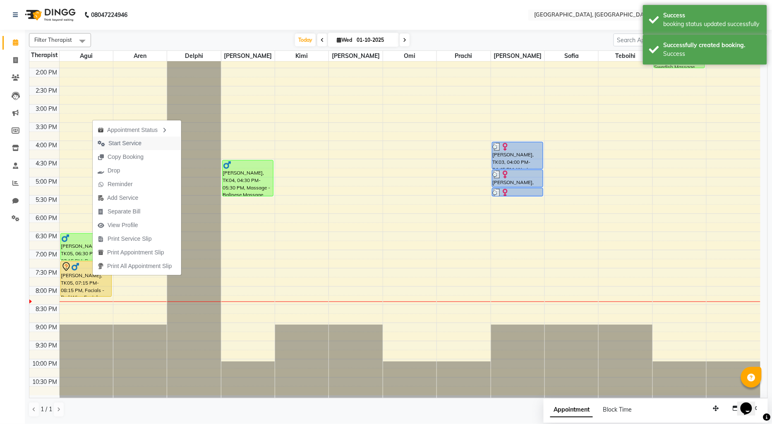
click at [126, 143] on span "Start Service" at bounding box center [124, 143] width 33 height 9
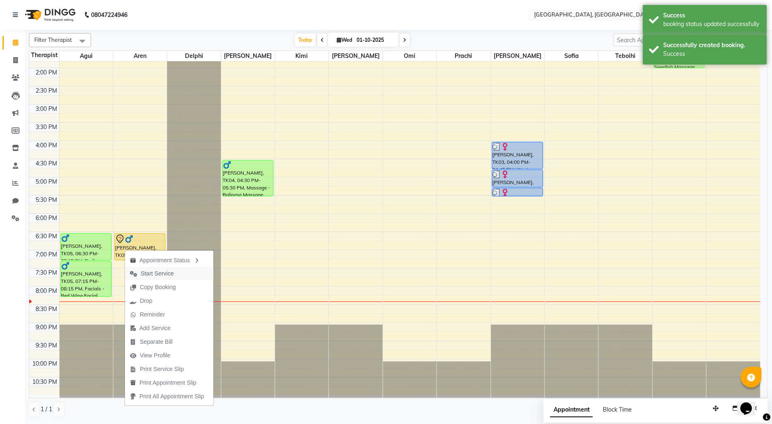
click at [152, 269] on span "Start Service" at bounding box center [157, 273] width 33 height 9
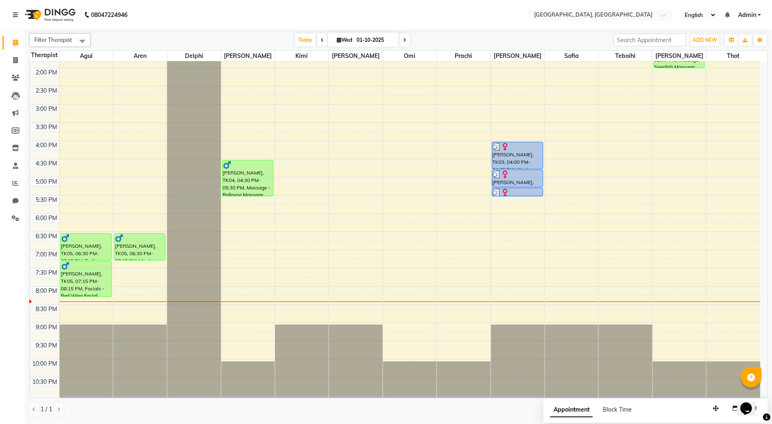
click at [655, 254] on div "9:00 AM 9:30 AM 10:00 AM 10:30 AM 11:00 AM 11:30 AM 12:00 PM 12:30 PM 1:00 PM 1…" at bounding box center [394, 140] width 731 height 509
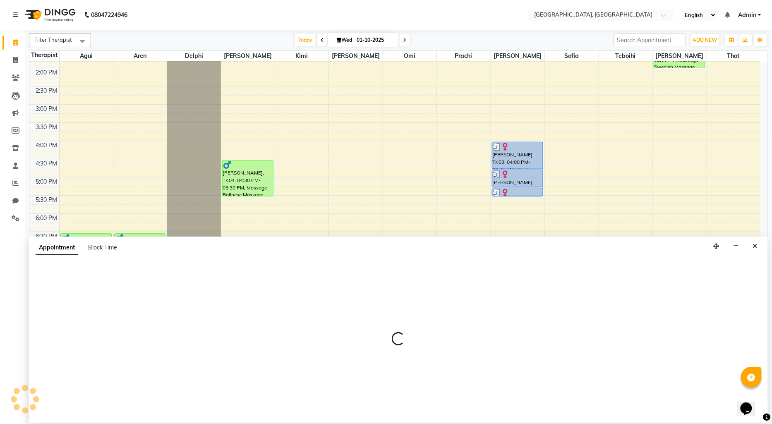
select select "90088"
select select "1140"
select select "tentative"
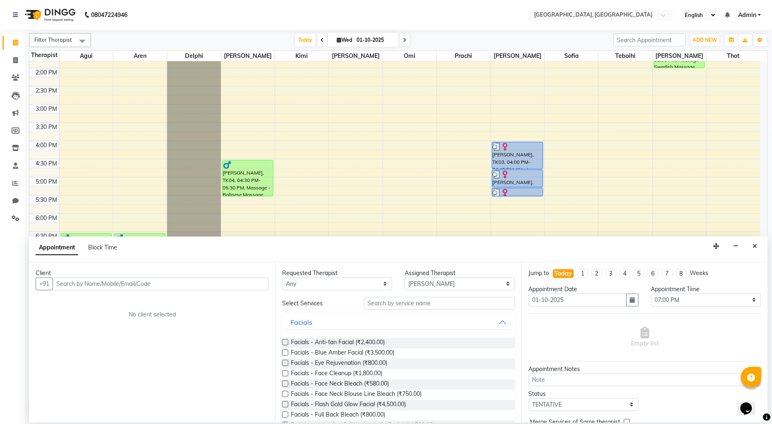
click at [99, 284] on input "text" at bounding box center [161, 284] width 216 height 13
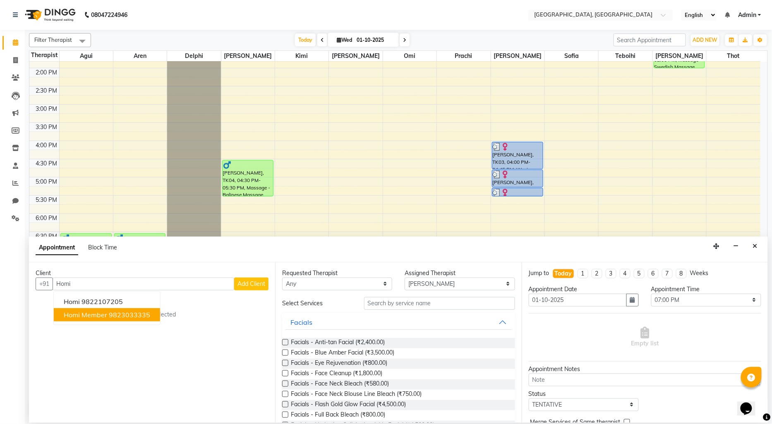
click at [117, 312] on ngb-highlight "9823033335" at bounding box center [129, 315] width 41 height 8
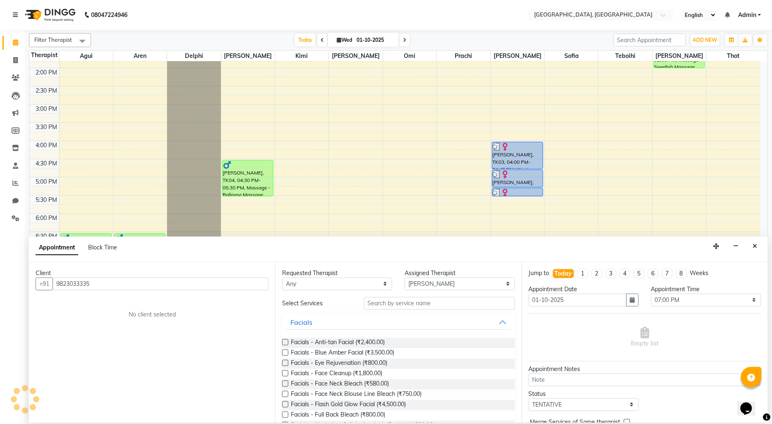
type input "9823033335"
click at [383, 303] on input "text" at bounding box center [439, 303] width 151 height 13
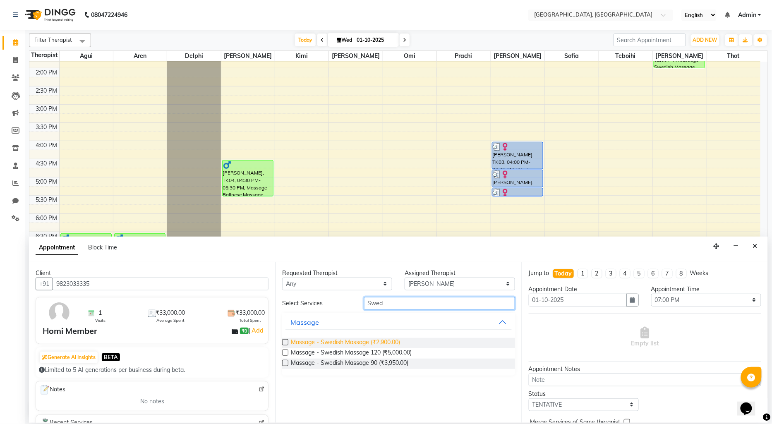
type input "Swed"
click at [384, 338] on span "Massage - Swedish Massage (₹2,900.00)" at bounding box center [345, 343] width 109 height 10
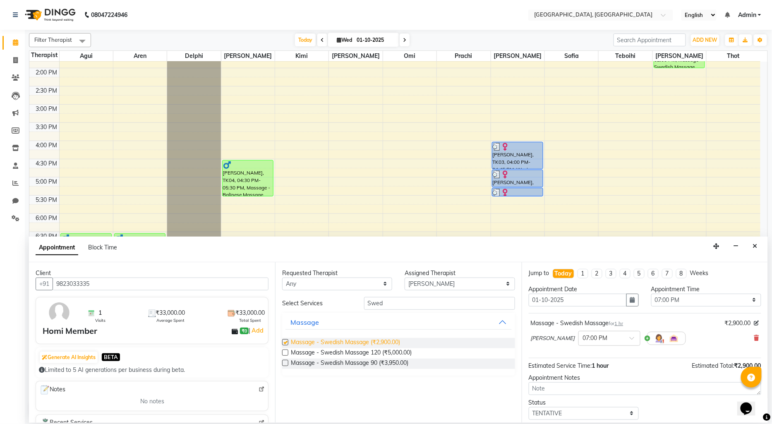
checkbox input "false"
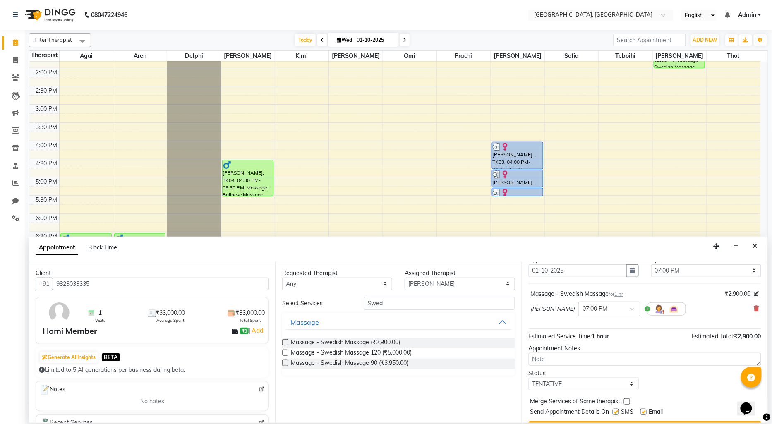
scroll to position [49, 0]
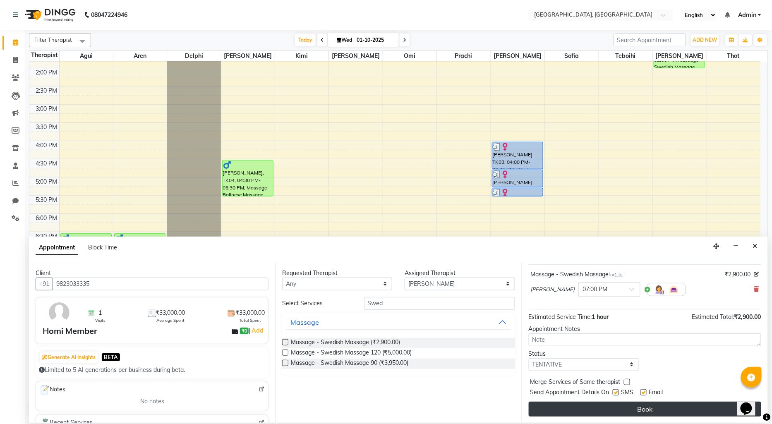
click at [596, 409] on button "Book" at bounding box center [645, 409] width 233 height 15
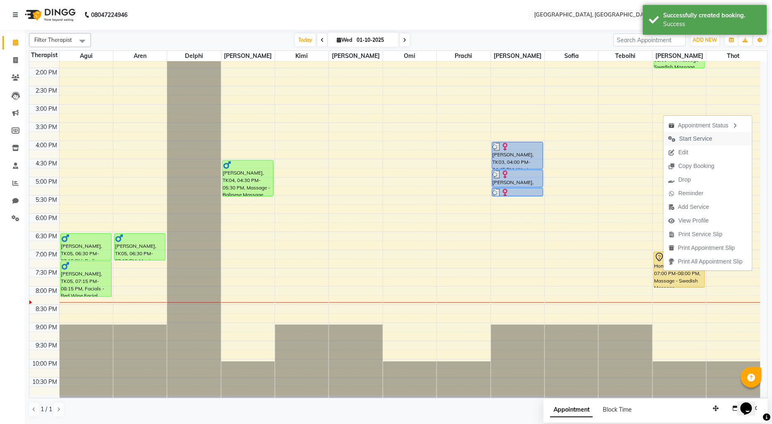
click at [691, 137] on span "Start Service" at bounding box center [695, 138] width 33 height 9
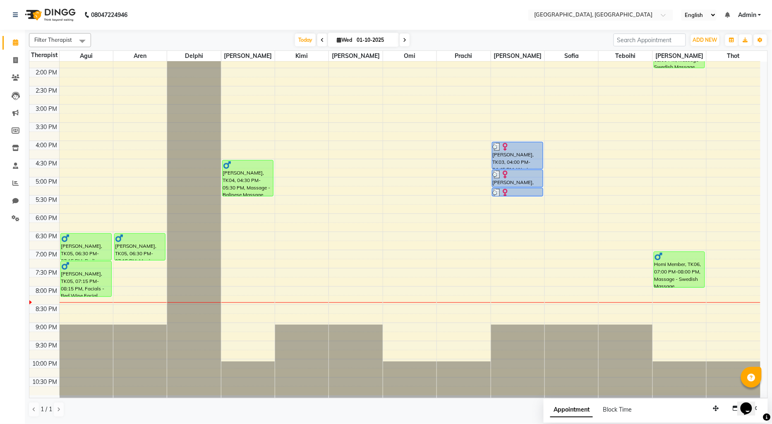
click at [224, 253] on div "9:00 AM 9:30 AM 10:00 AM 10:30 AM 11:00 AM 11:30 AM 12:00 PM 12:30 PM 1:00 PM 1…" at bounding box center [394, 140] width 731 height 509
select select "43726"
select select "1140"
select select "tentative"
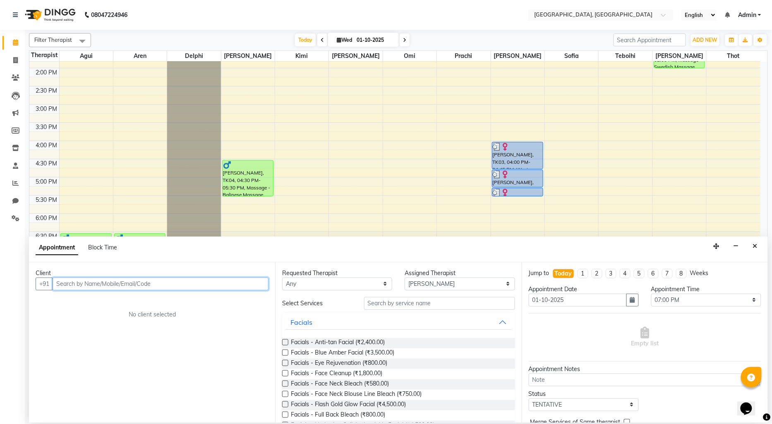
click at [92, 283] on input "text" at bounding box center [161, 284] width 216 height 13
click at [122, 301] on ngb-highlight "9860777 723" at bounding box center [140, 301] width 43 height 8
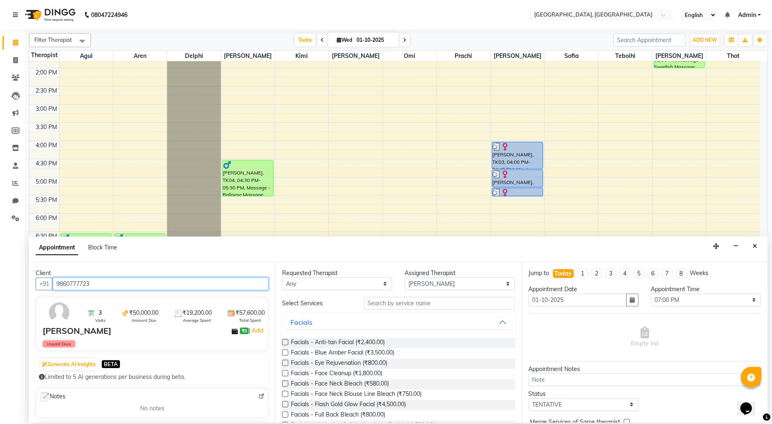
type input "9860777723"
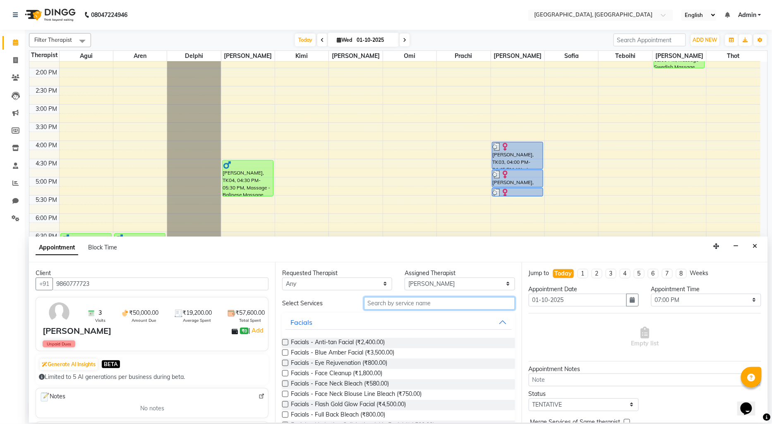
click at [381, 306] on input "text" at bounding box center [439, 303] width 151 height 13
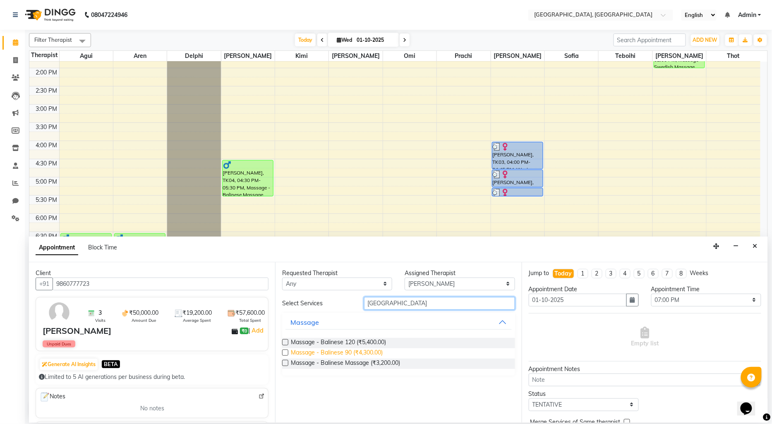
type input "[GEOGRAPHIC_DATA]"
click at [341, 350] on span "Massage - Balinese 90 (₹4,300.00)" at bounding box center [337, 353] width 92 height 10
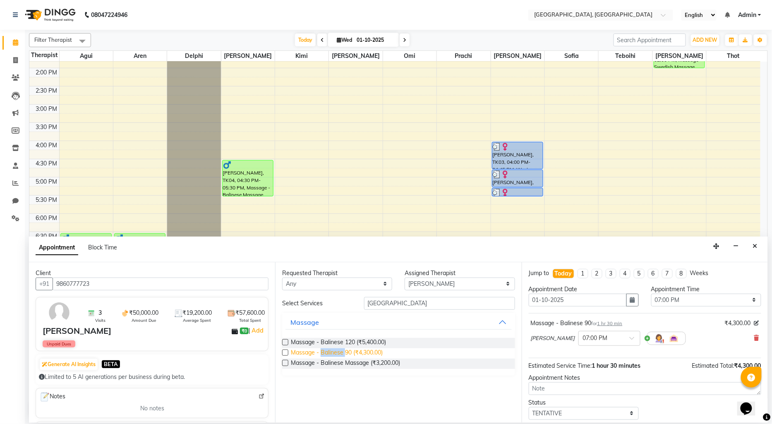
click at [341, 350] on span "Massage - Balinese 90 (₹4,300.00)" at bounding box center [337, 353] width 92 height 10
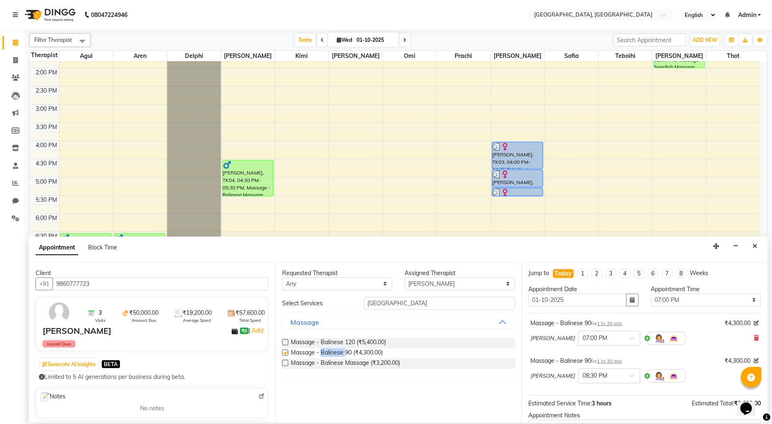
checkbox input "false"
click at [586, 380] on div "× 08:30 PM" at bounding box center [603, 376] width 48 height 9
click at [579, 390] on div "07:00 PM" at bounding box center [609, 391] width 61 height 15
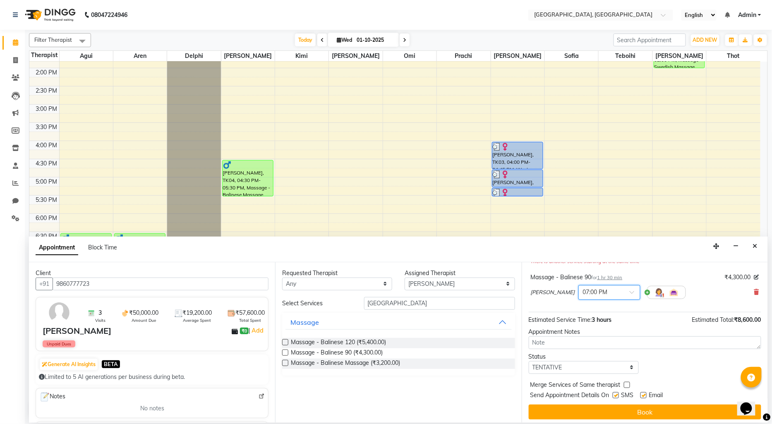
scroll to position [96, 0]
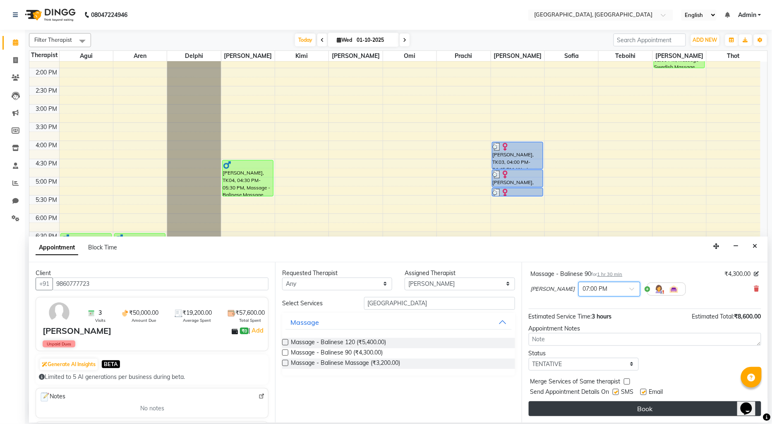
click at [617, 407] on button "Book" at bounding box center [645, 408] width 233 height 15
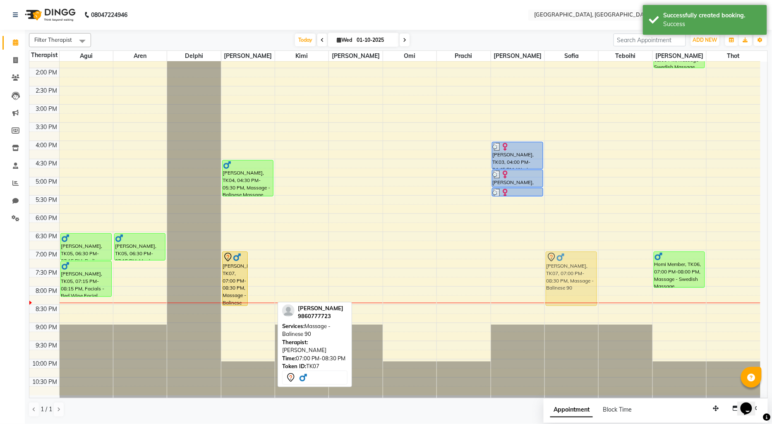
drag, startPoint x: 265, startPoint y: 269, endPoint x: 549, endPoint y: 272, distance: 284.2
click at [549, 272] on tr "[PERSON_NAME], TK05, 06:30 PM-07:15 PM, Pedicure - Regular Pedicure [PERSON_NAM…" at bounding box center [394, 140] width 731 height 509
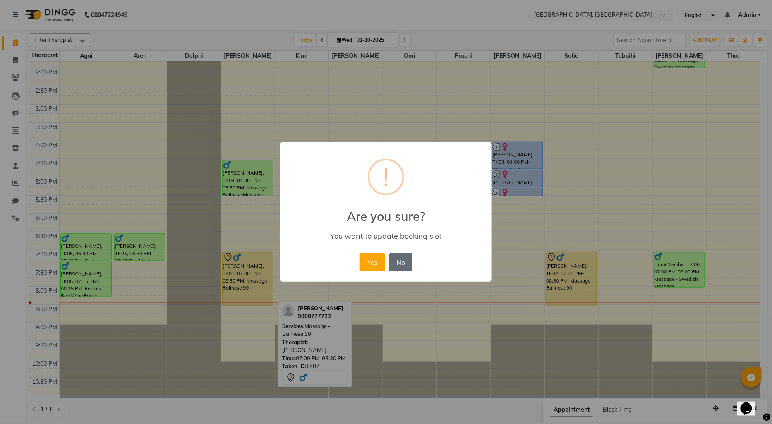
click at [403, 259] on button "No" at bounding box center [400, 262] width 23 height 18
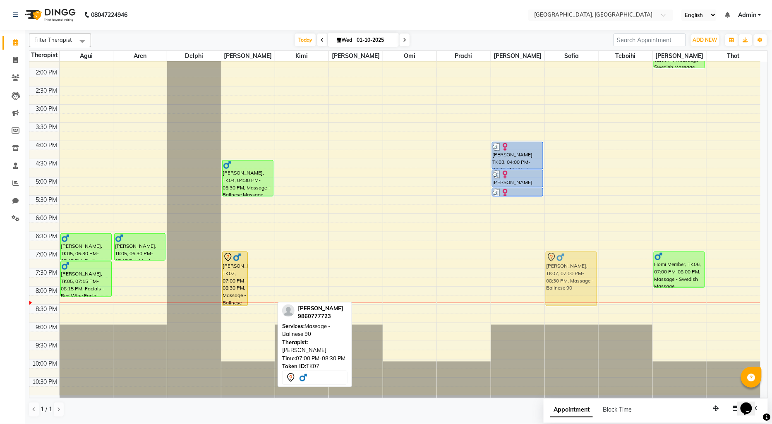
drag, startPoint x: 260, startPoint y: 265, endPoint x: 572, endPoint y: 262, distance: 312.4
click at [572, 262] on tr "[PERSON_NAME], TK05, 06:30 PM-07:15 PM, Pedicure - Regular Pedicure [PERSON_NAM…" at bounding box center [394, 140] width 731 height 509
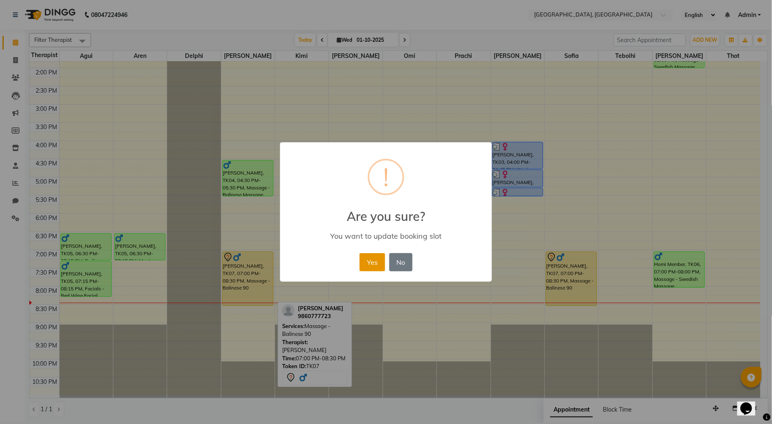
click at [372, 265] on button "Yes" at bounding box center [372, 262] width 25 height 18
